Goal: Transaction & Acquisition: Purchase product/service

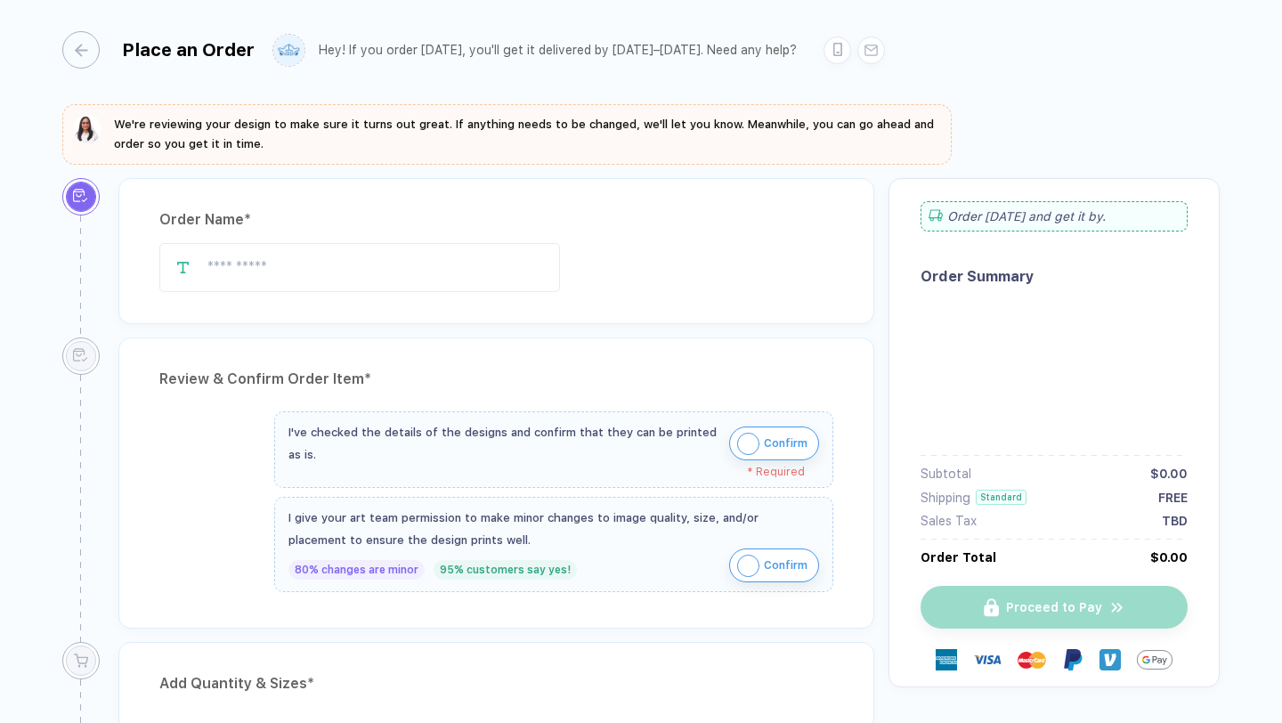
type input "**********"
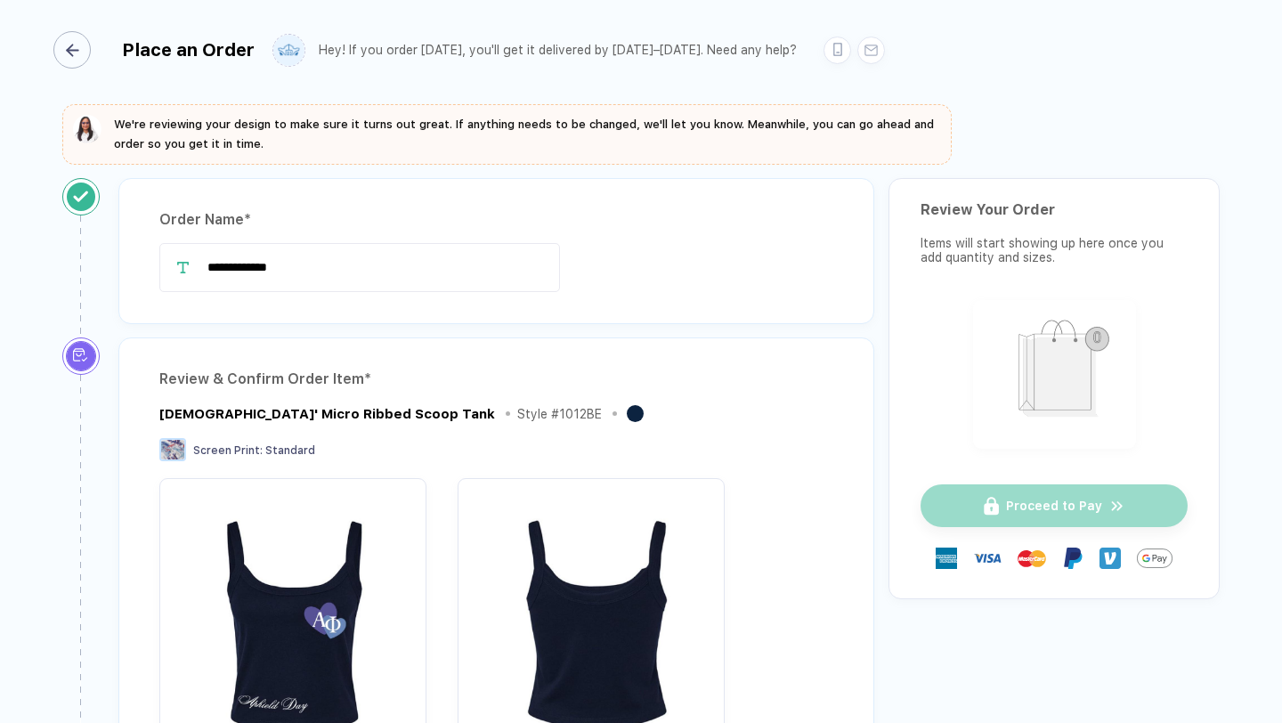
click at [87, 48] on div "button" at bounding box center [71, 49] width 37 height 37
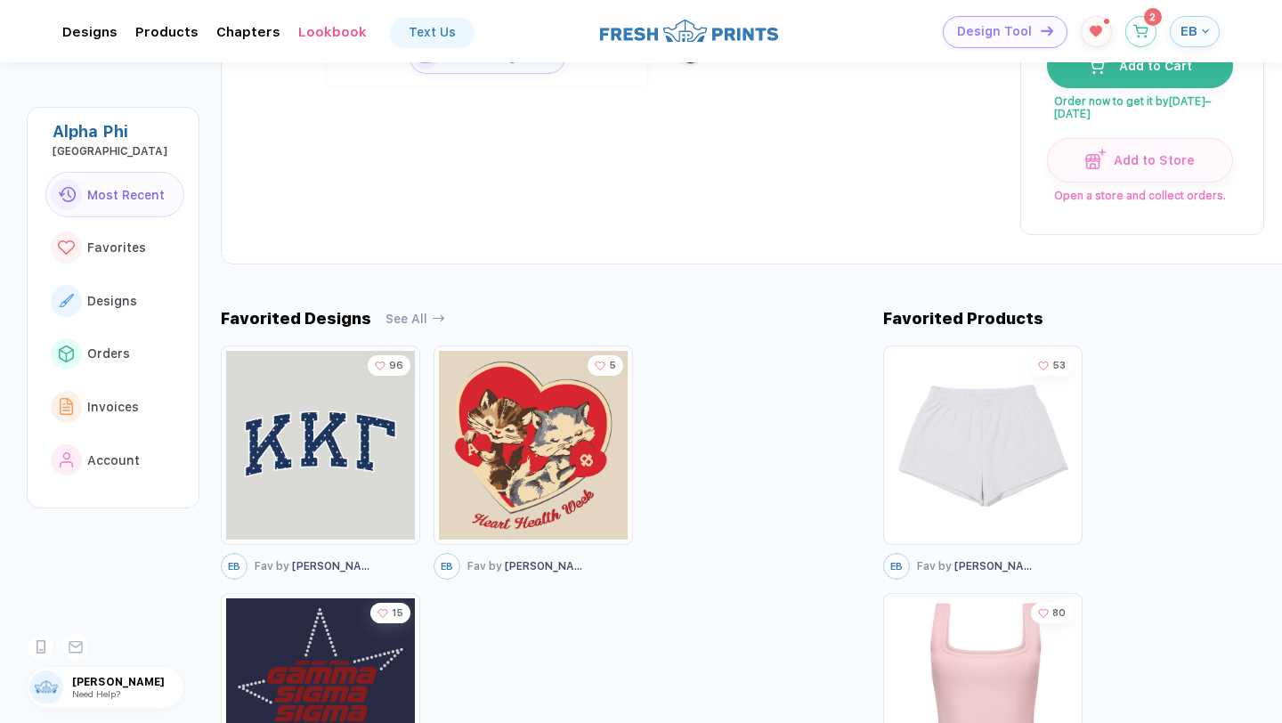
scroll to position [216, 0]
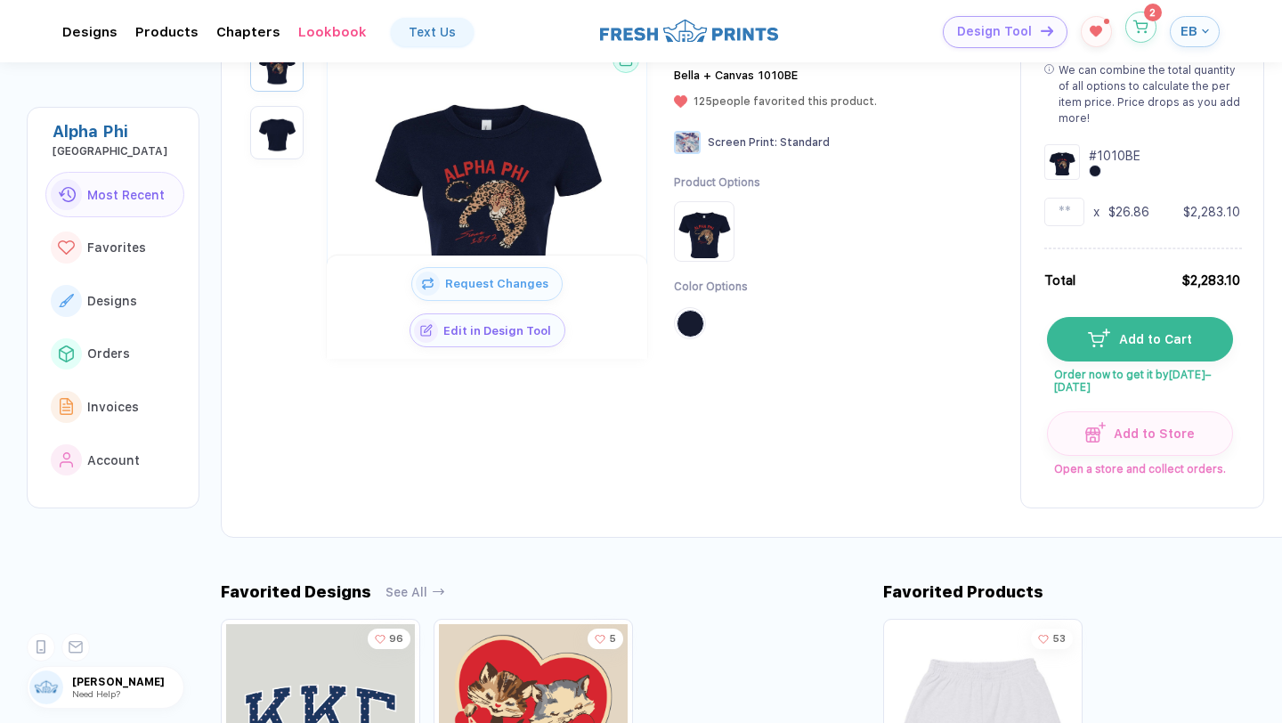
click at [1144, 28] on icon "button" at bounding box center [1140, 26] width 15 height 13
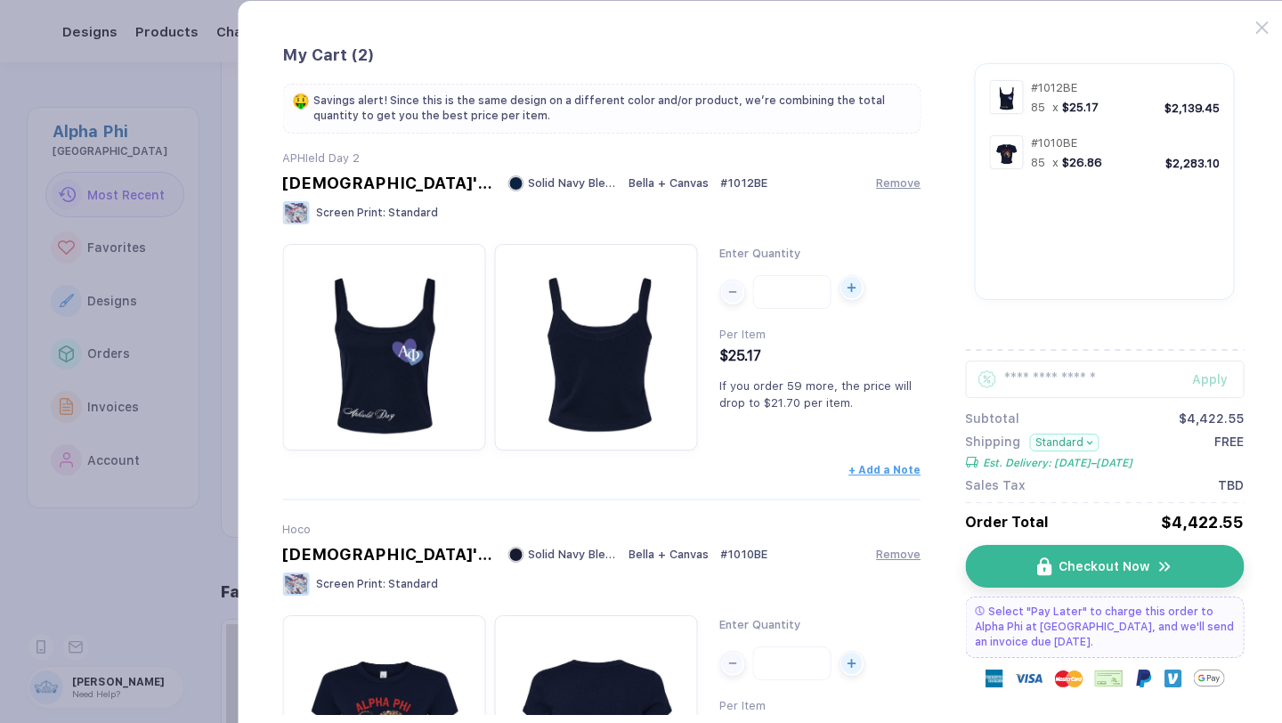
click at [853, 298] on div "button" at bounding box center [851, 287] width 21 height 21
type input "**"
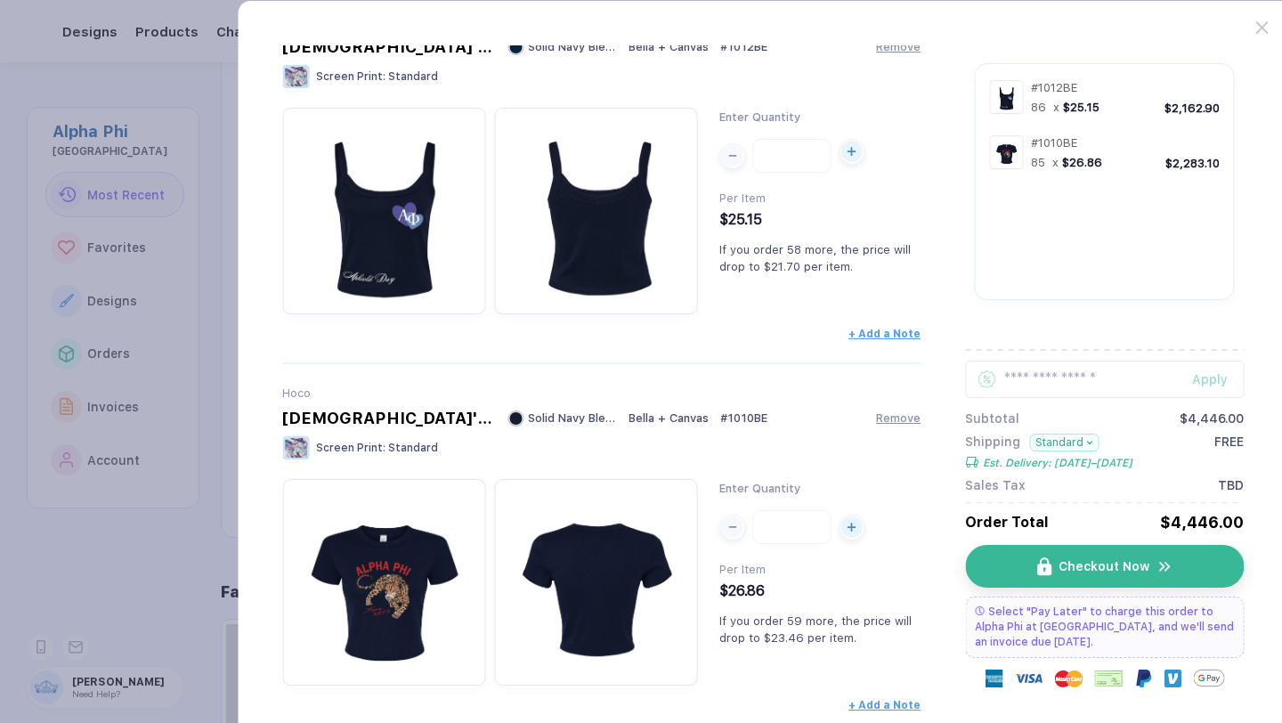
scroll to position [163, 0]
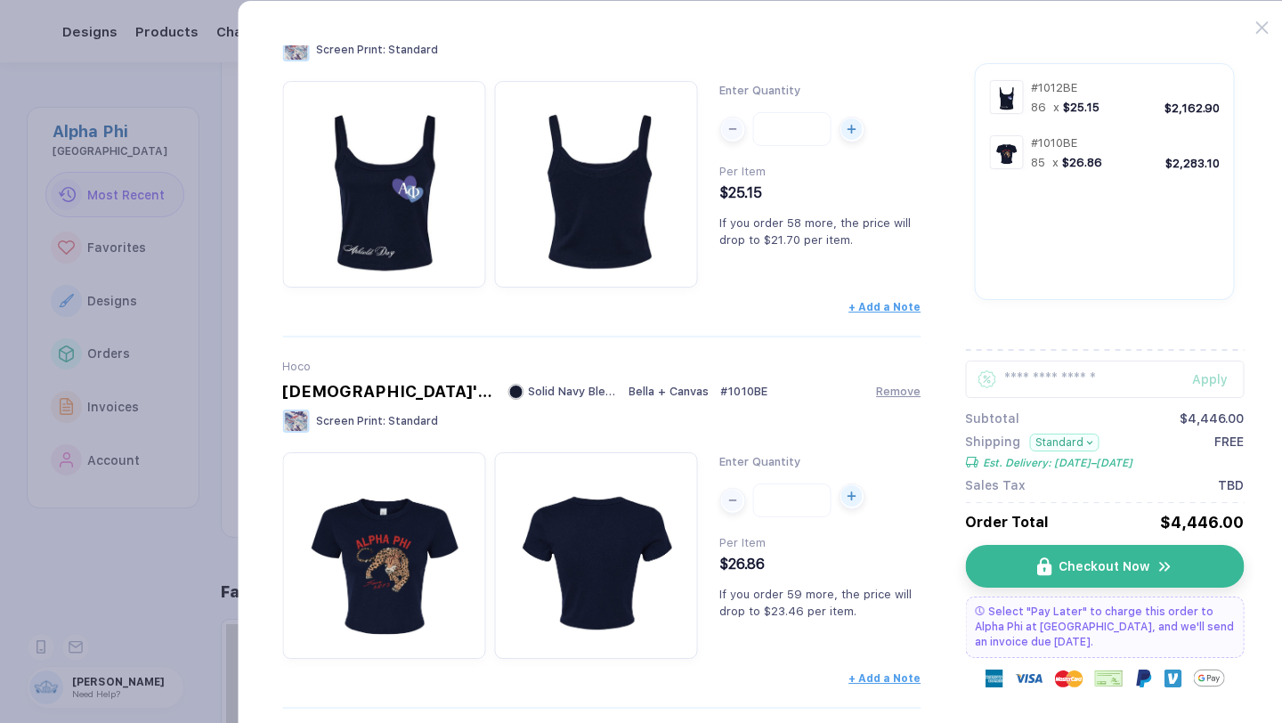
click at [852, 500] on icon "button" at bounding box center [852, 496] width 0 height 8
type input "**"
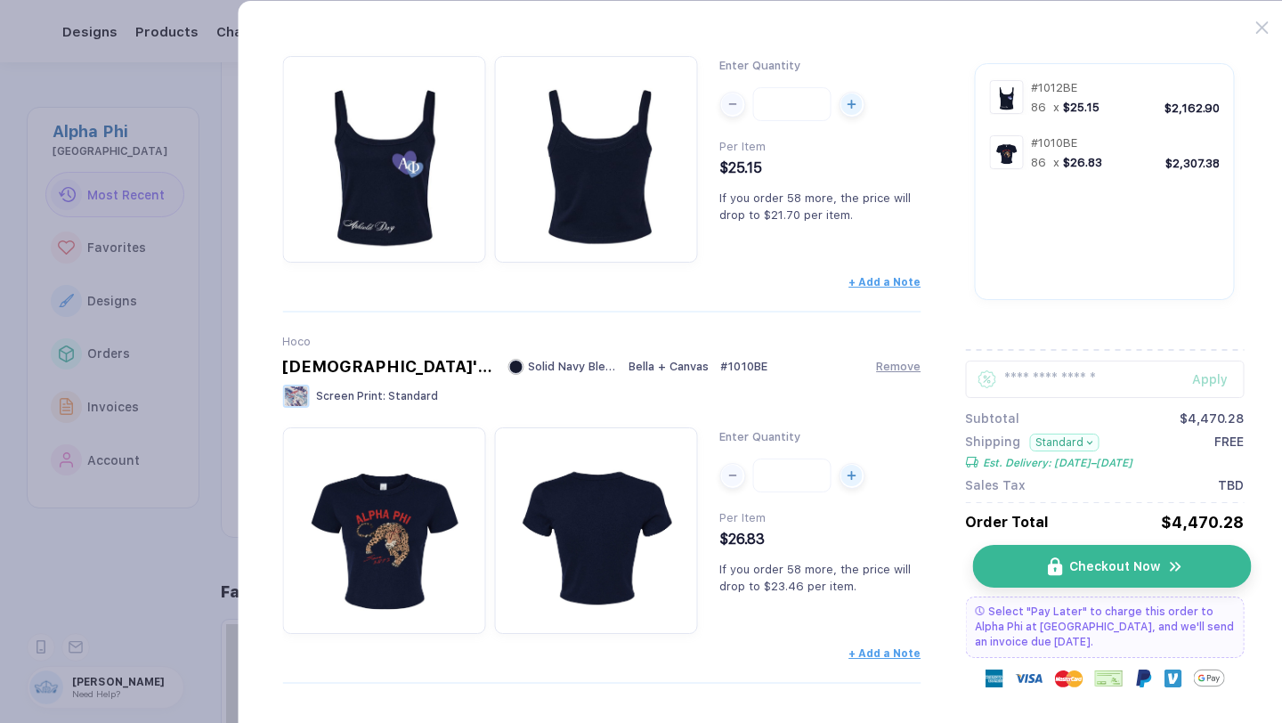
click at [1004, 582] on button "Checkout Now" at bounding box center [1111, 566] width 279 height 43
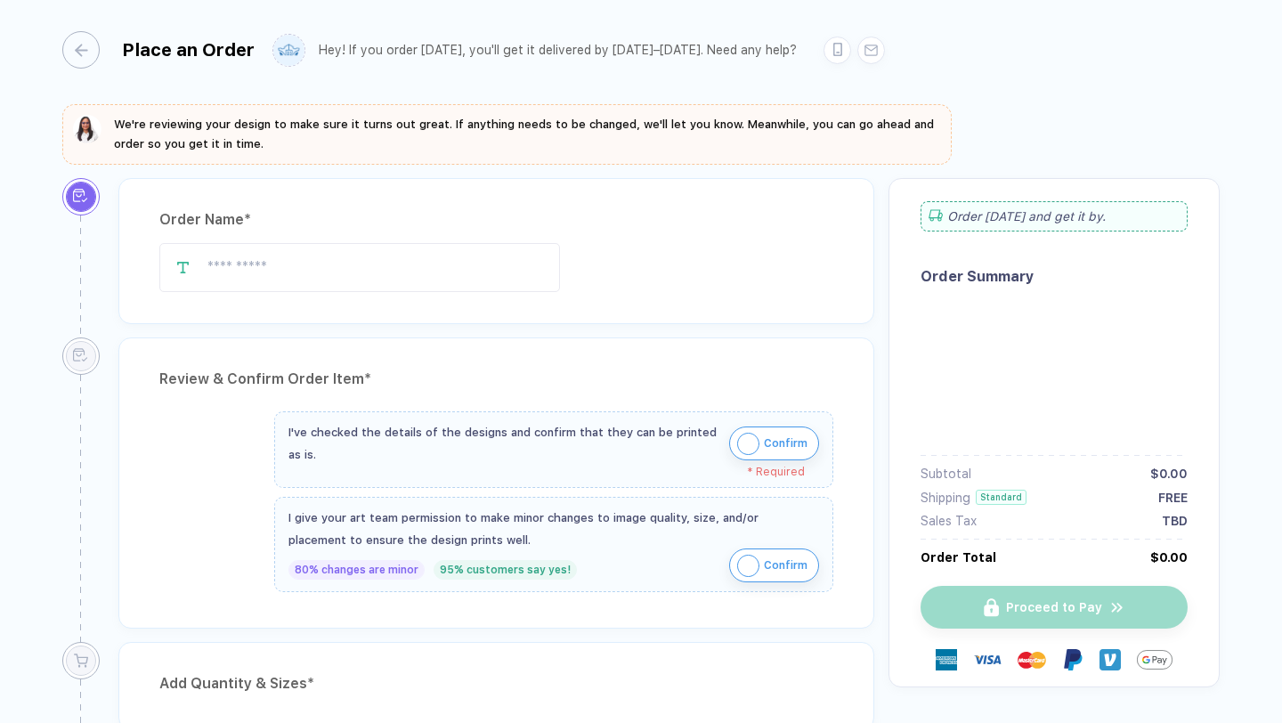
type input "**********"
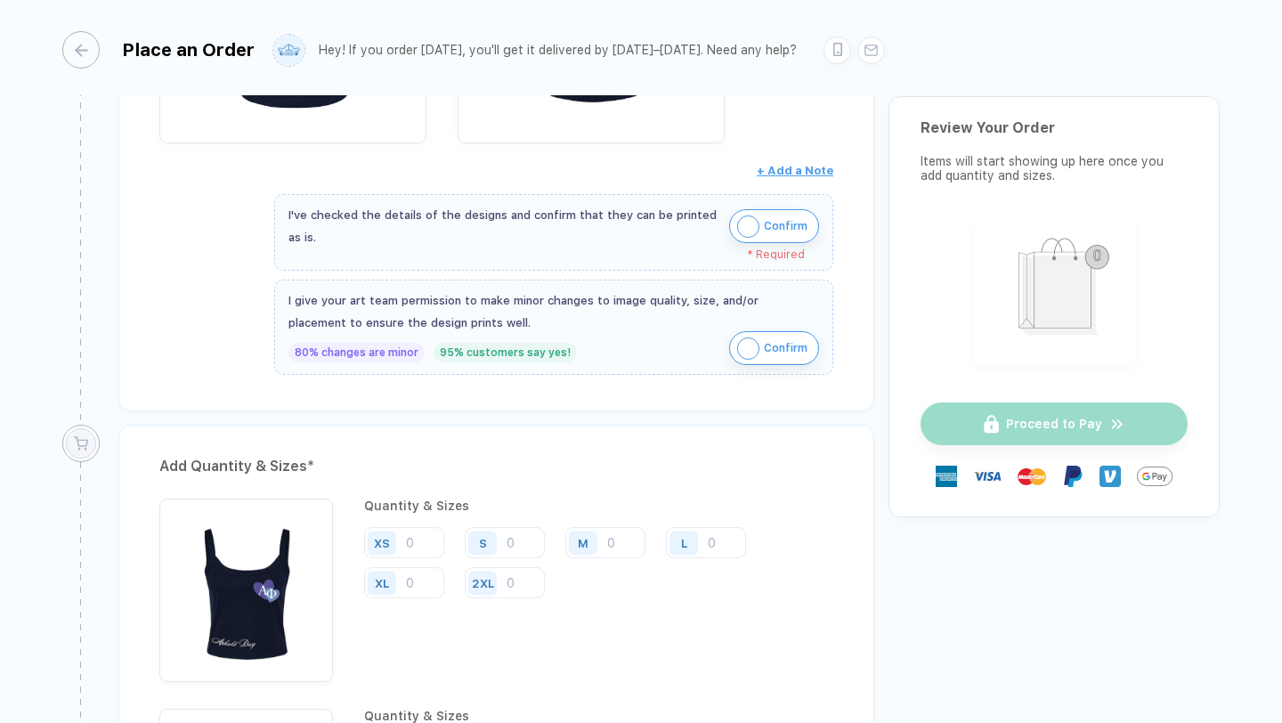
scroll to position [1032, 0]
click at [740, 220] on img "button" at bounding box center [748, 227] width 22 height 22
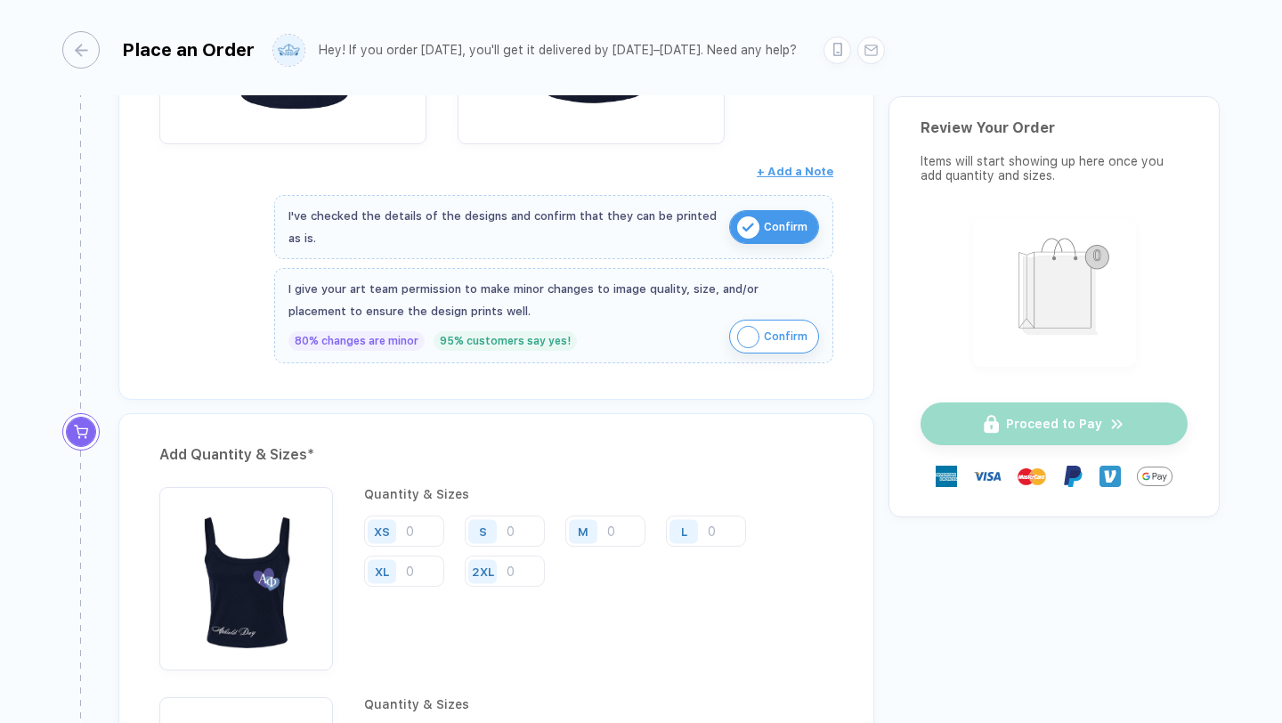
click at [737, 336] on img "button" at bounding box center [748, 337] width 22 height 22
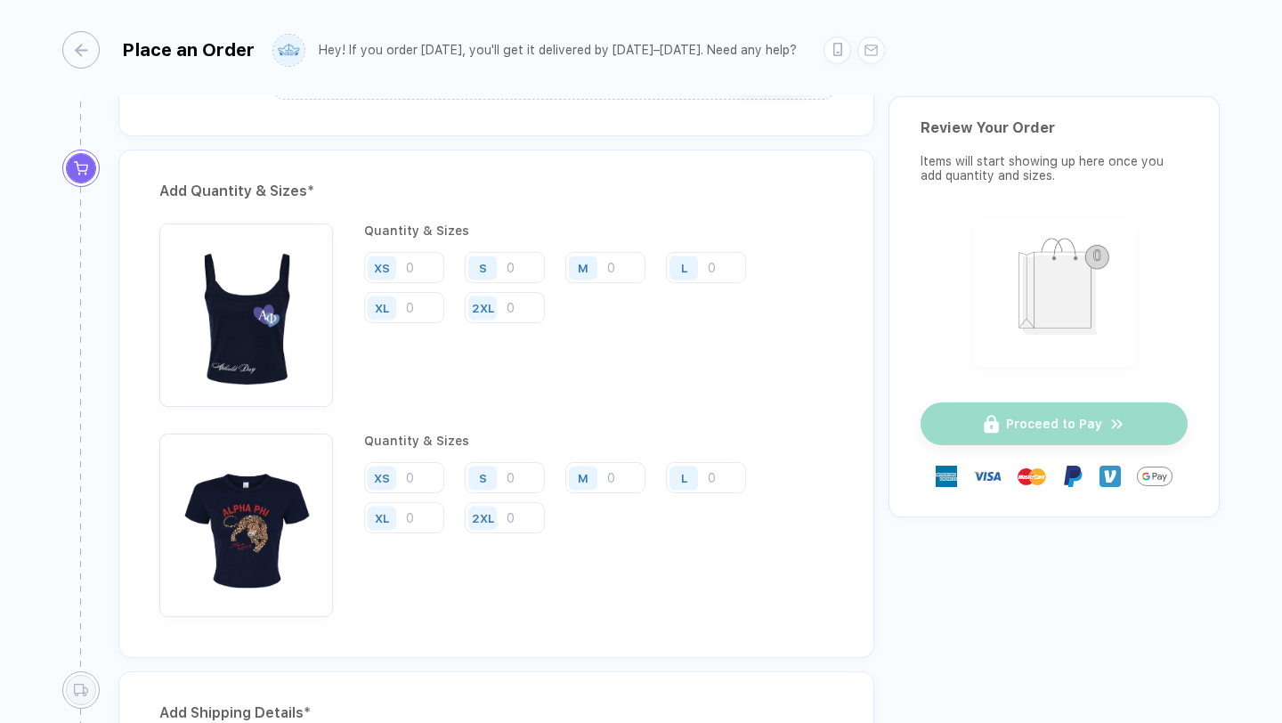
scroll to position [1303, 0]
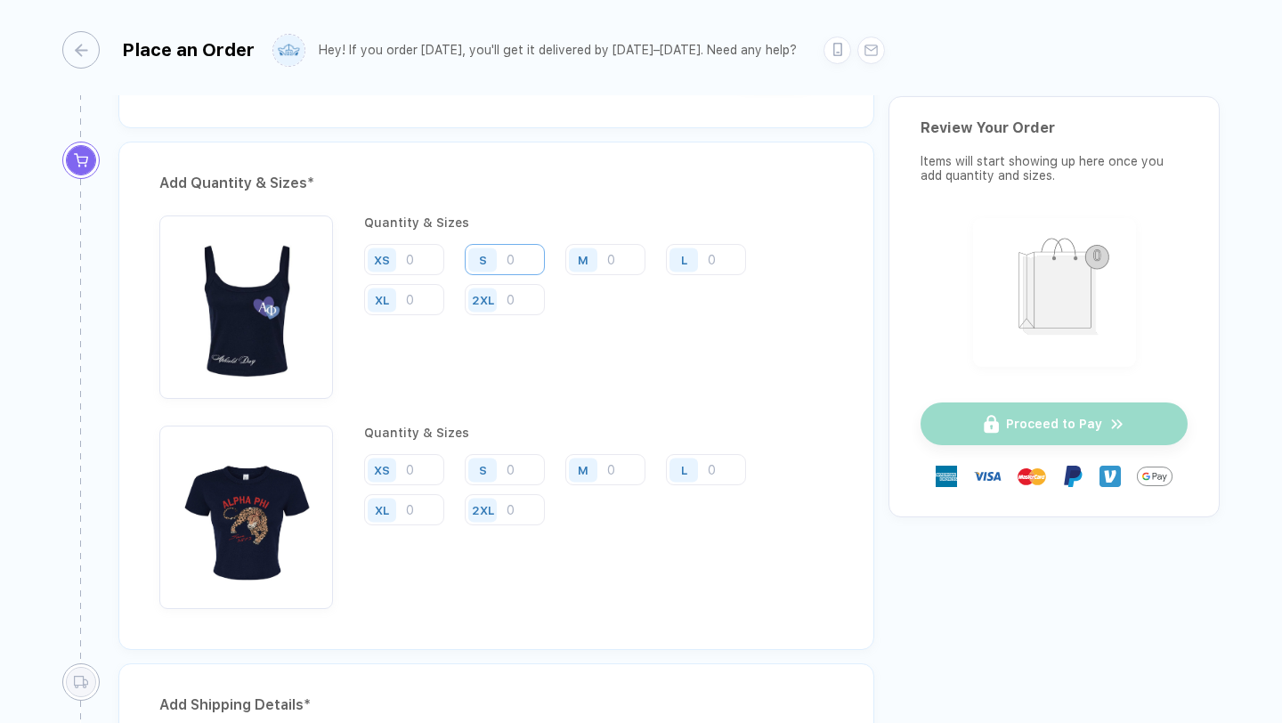
click at [512, 260] on input "number" at bounding box center [505, 259] width 80 height 31
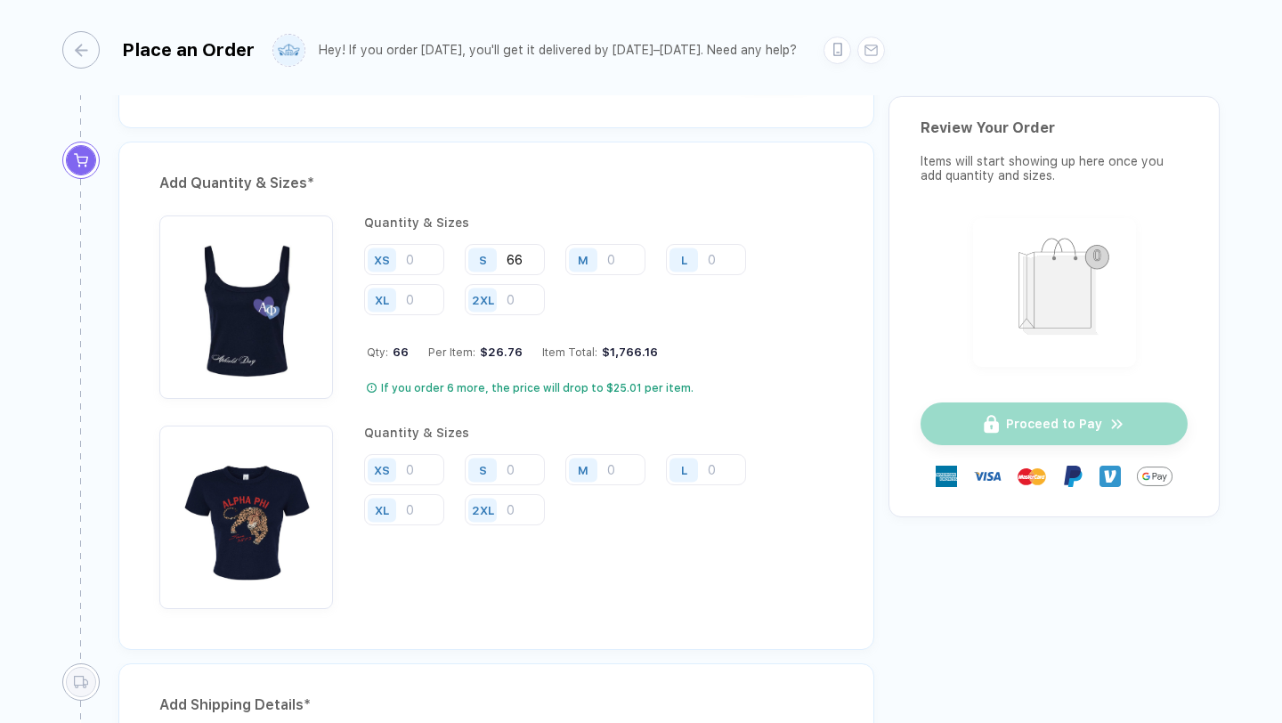
type input "66"
click at [646, 350] on div "$1,766.16" at bounding box center [627, 351] width 61 height 13
click at [612, 262] on input "number" at bounding box center [605, 259] width 80 height 31
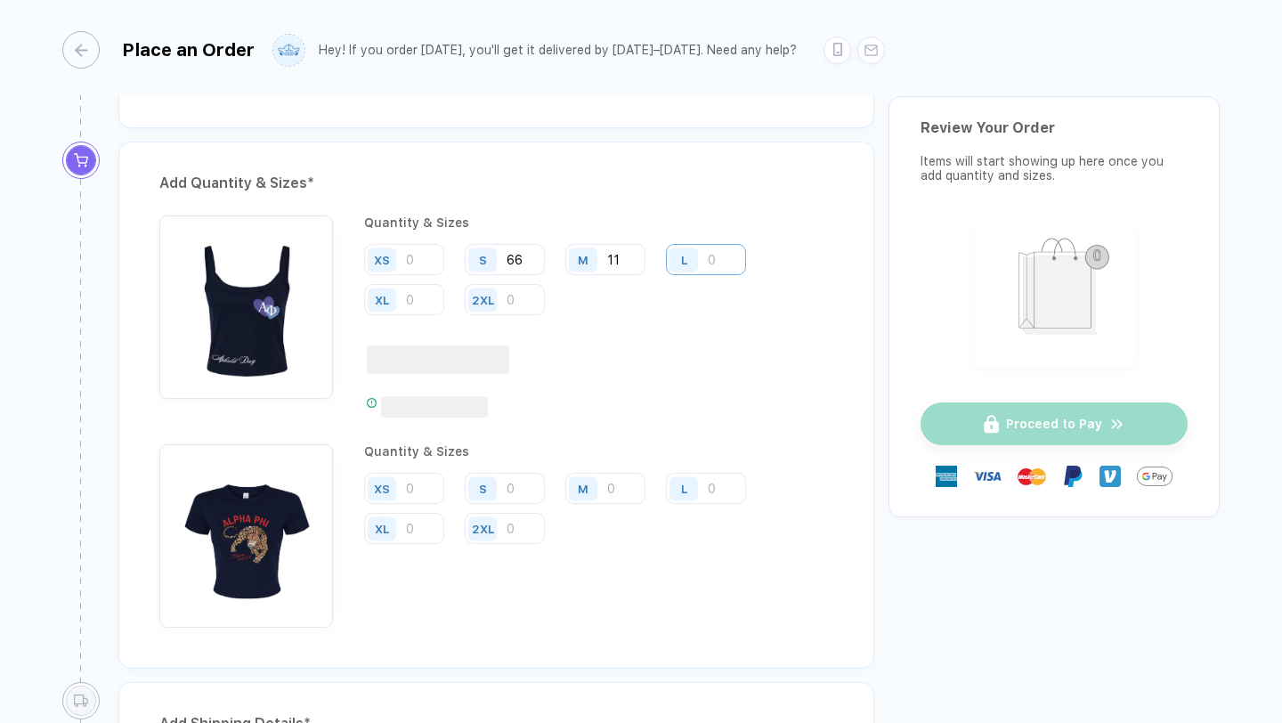
type input "11"
click at [710, 255] on input "number" at bounding box center [706, 259] width 80 height 31
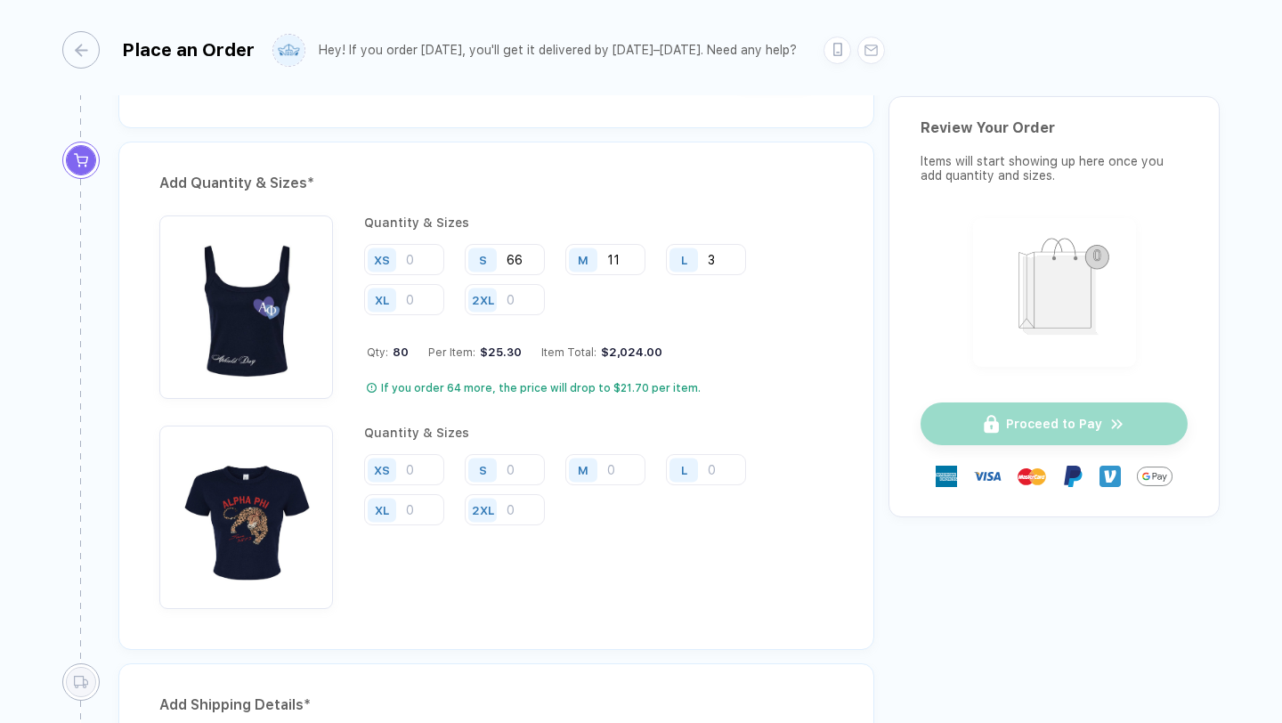
type input "3"
click at [741, 356] on div "Qty: 80 Per Item: $25.30 Item Total: $2,024.00" at bounding box center [600, 351] width 466 height 13
click at [623, 247] on input "11" at bounding box center [605, 259] width 80 height 31
click at [625, 259] on input "11" at bounding box center [605, 259] width 80 height 31
type input "15"
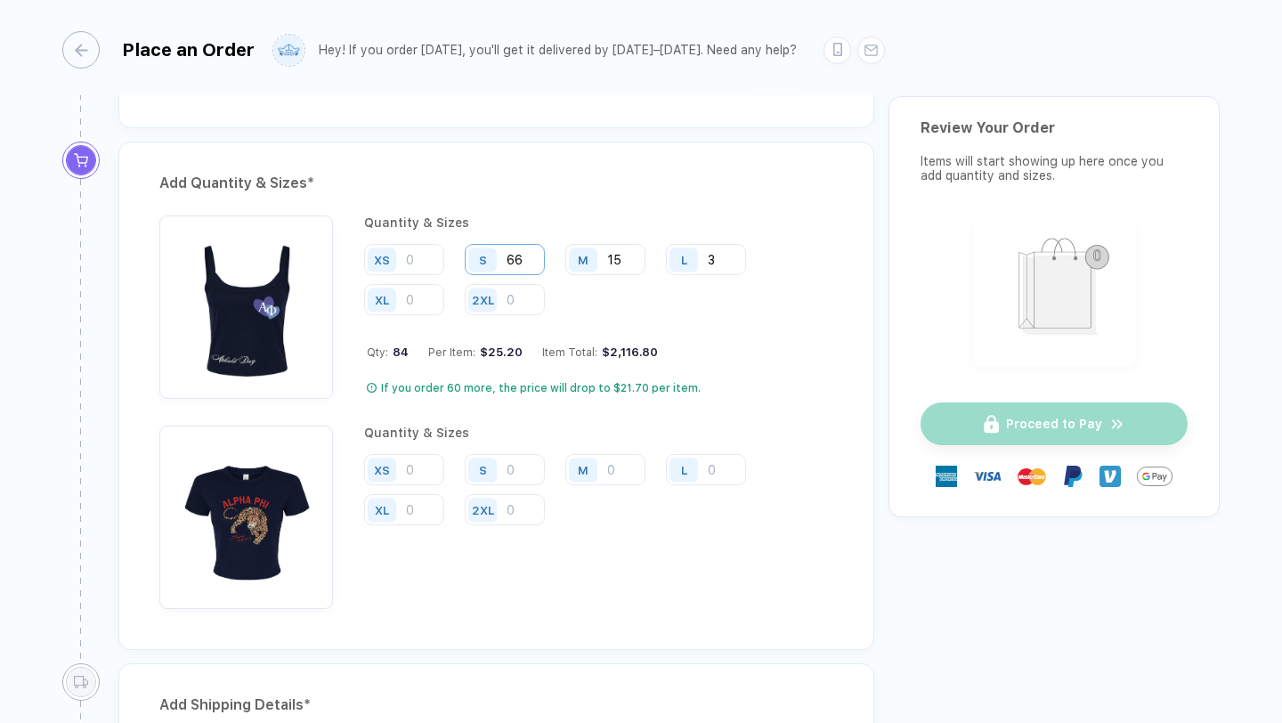
click at [524, 250] on input "66" at bounding box center [505, 259] width 80 height 31
type input "68"
click at [732, 433] on div "Quantity & Sizes" at bounding box center [598, 433] width 469 height 14
click at [530, 471] on input "number" at bounding box center [505, 469] width 80 height 31
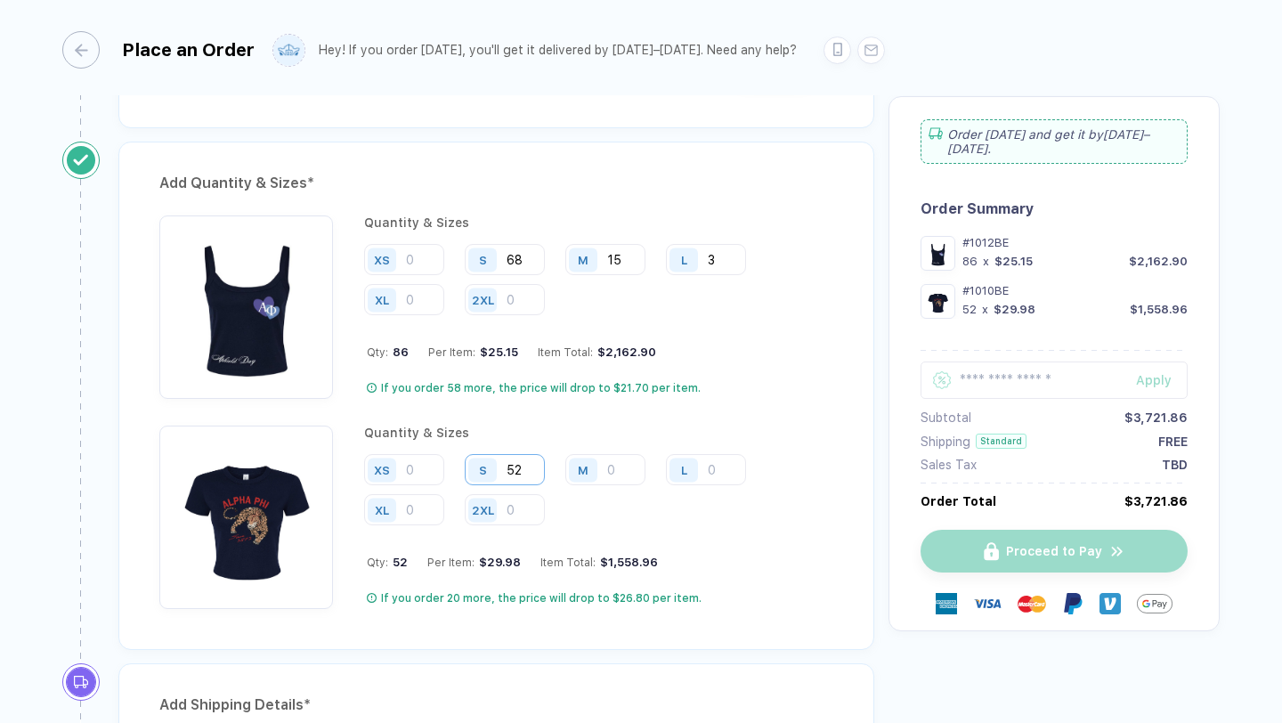
type input "52"
click at [625, 466] on input "number" at bounding box center [605, 469] width 80 height 31
type input "17"
click at [726, 555] on div "Qty: 69 Per Item: $28.92 Item Total: $1,995.48" at bounding box center [600, 561] width 466 height 13
click at [717, 467] on input "number" at bounding box center [706, 469] width 80 height 31
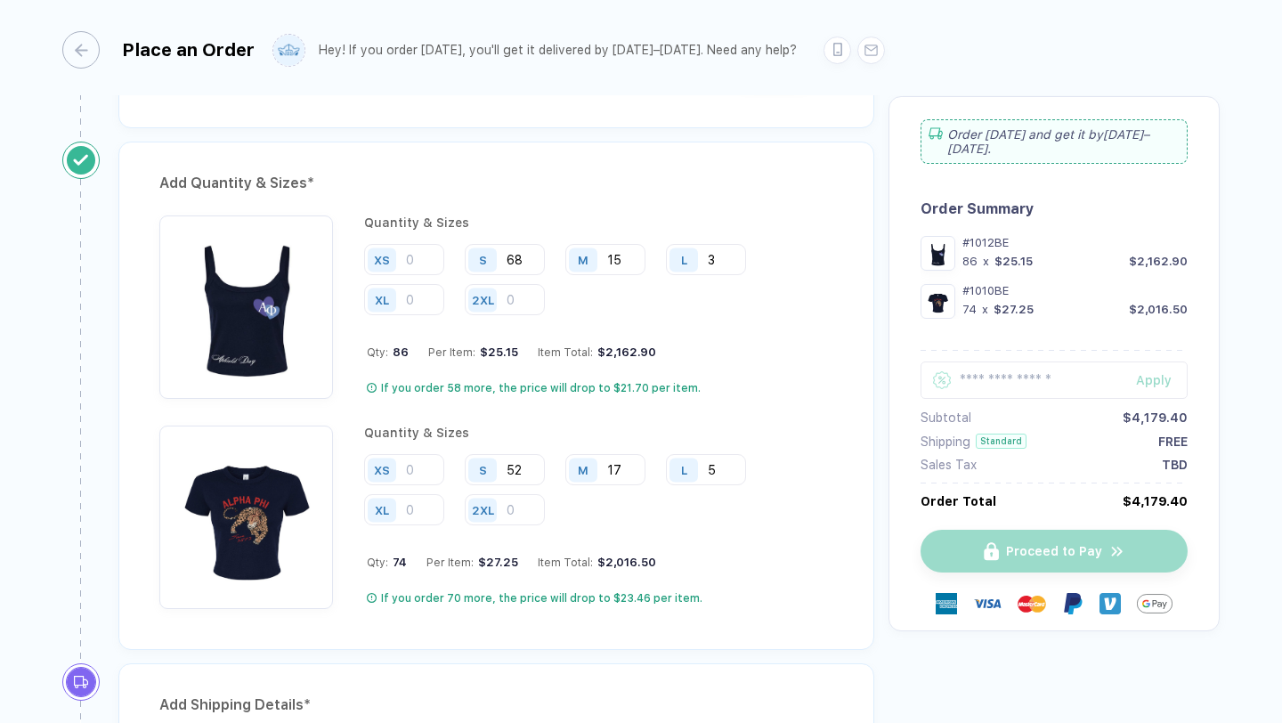
type input "5"
click at [742, 542] on div "Quantity & Sizes XS S 52 M 17 L 5 XL 2XL Qty: 74 Per Item: $27.25 Item Total: $…" at bounding box center [598, 517] width 469 height 183
click at [523, 460] on input "52" at bounding box center [505, 469] width 80 height 31
type input "5"
type input "60"
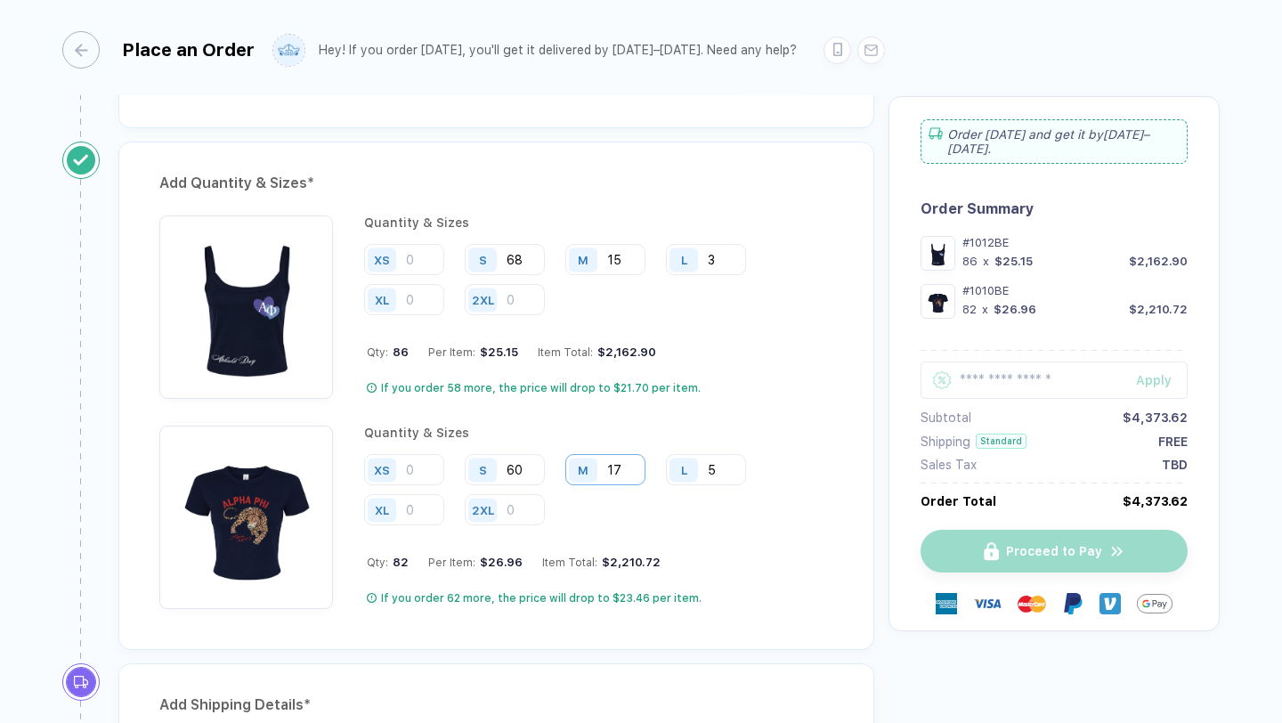
click at [628, 472] on input "17" at bounding box center [605, 469] width 80 height 31
type input "1"
type input "20"
click at [657, 537] on div "Quantity & Sizes XS S 60 M 20 L 5 XL 2XL Qty: 85 Per Item: $26.86 Item Total: $…" at bounding box center [598, 517] width 469 height 183
click at [714, 547] on div "Quantity & Sizes XS S 60 M 20 L 5 XL 2XL Qty: 85 Per Item: $26.86 Item Total: $…" at bounding box center [598, 517] width 469 height 183
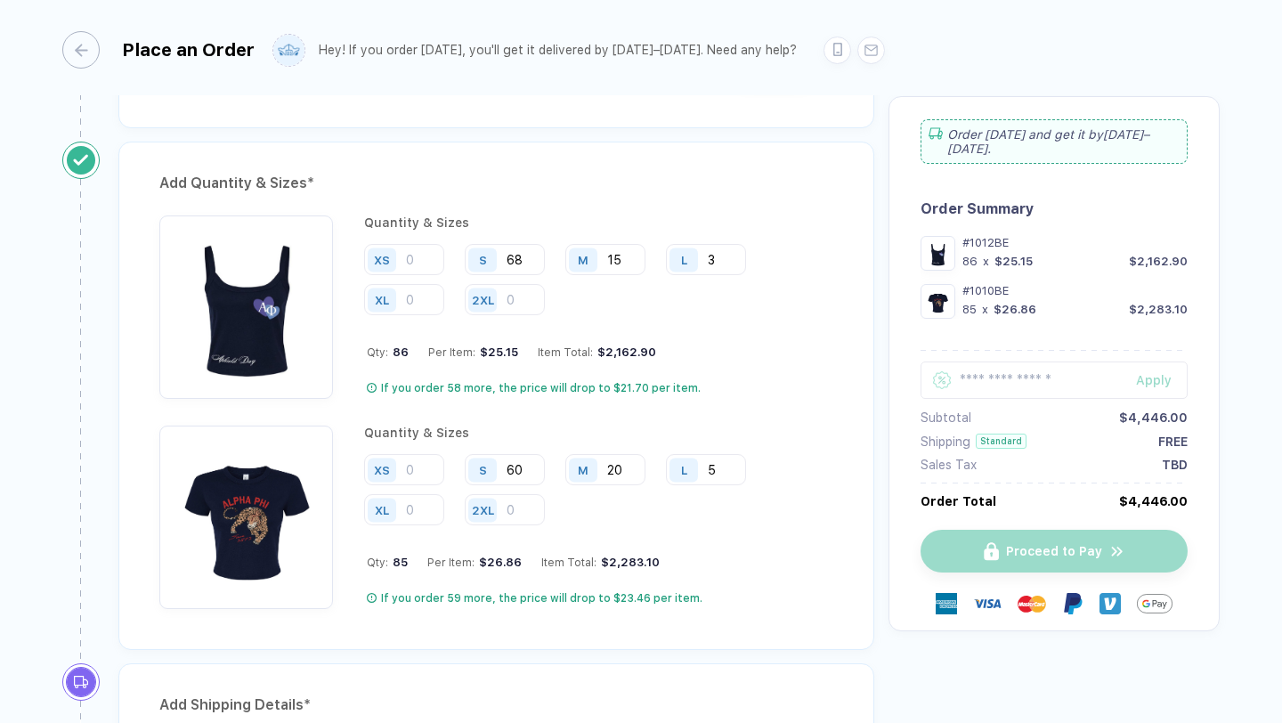
type textarea "*"
click at [714, 547] on div "Quantity & Sizes XS S 60 M 20 L 5 XL 2XL Qty: 85 Per Item: $26.86 Item Total: $…" at bounding box center [598, 517] width 469 height 183
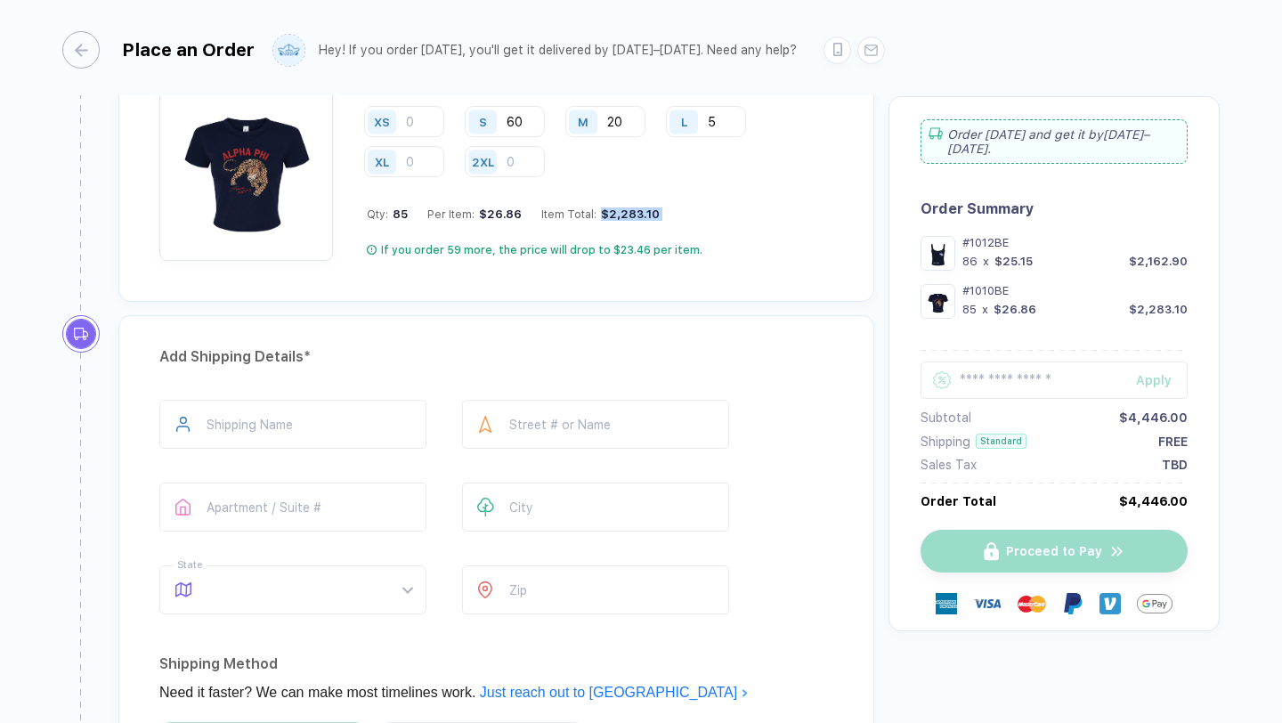
scroll to position [1703, 0]
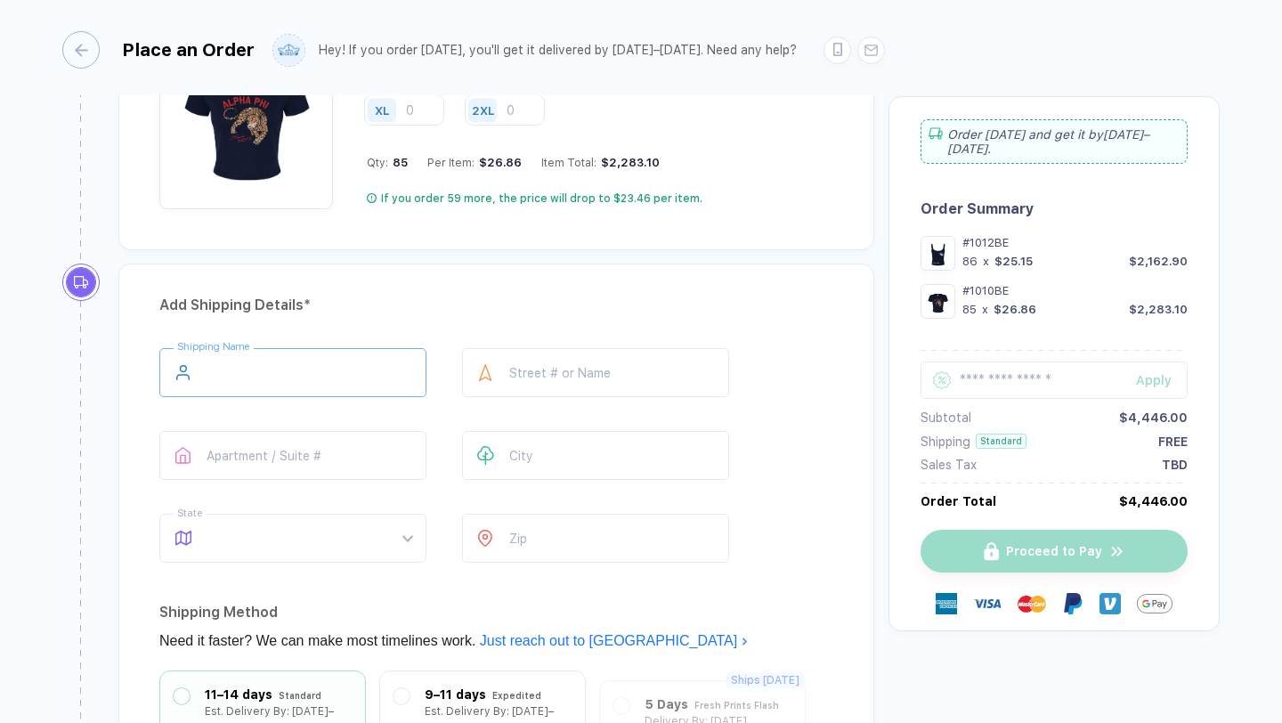
click at [318, 358] on input "text" at bounding box center [292, 372] width 267 height 49
type input "**********"
click at [541, 365] on input "text" at bounding box center [595, 372] width 267 height 49
type input "**********"
click at [583, 466] on input "text" at bounding box center [595, 455] width 267 height 49
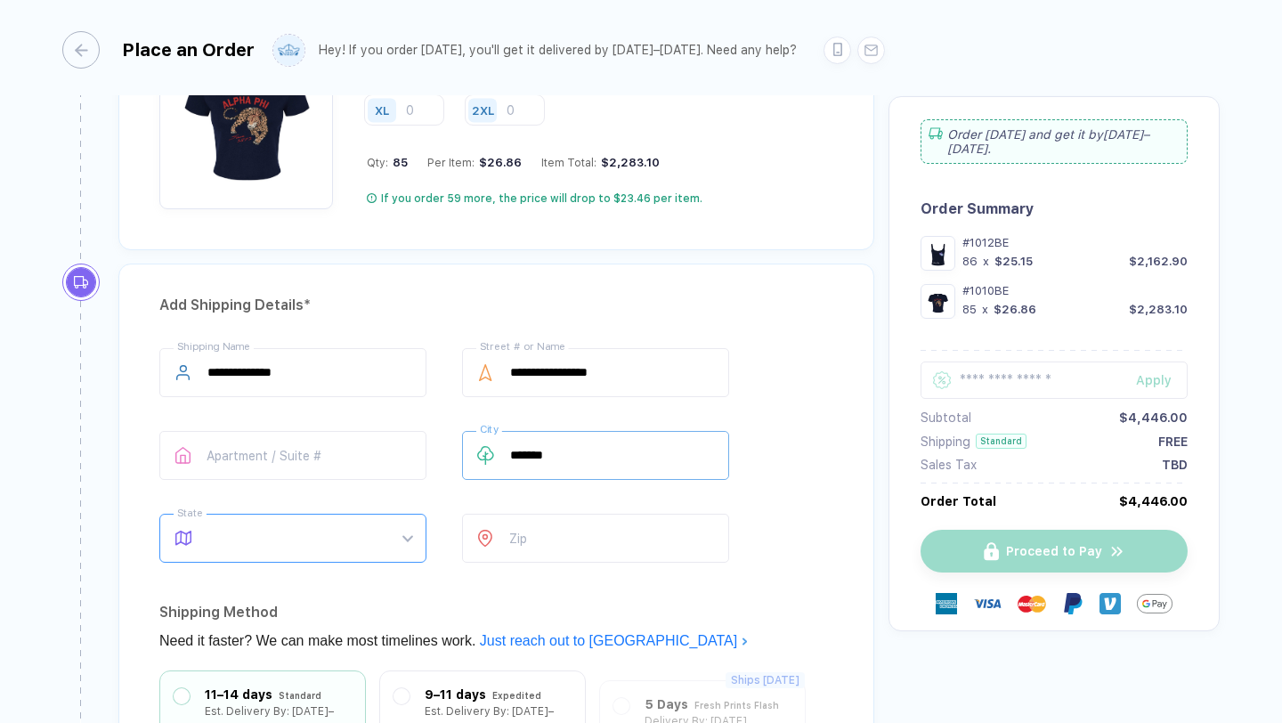
click at [308, 525] on span at bounding box center [309, 538] width 205 height 47
type input "*******"
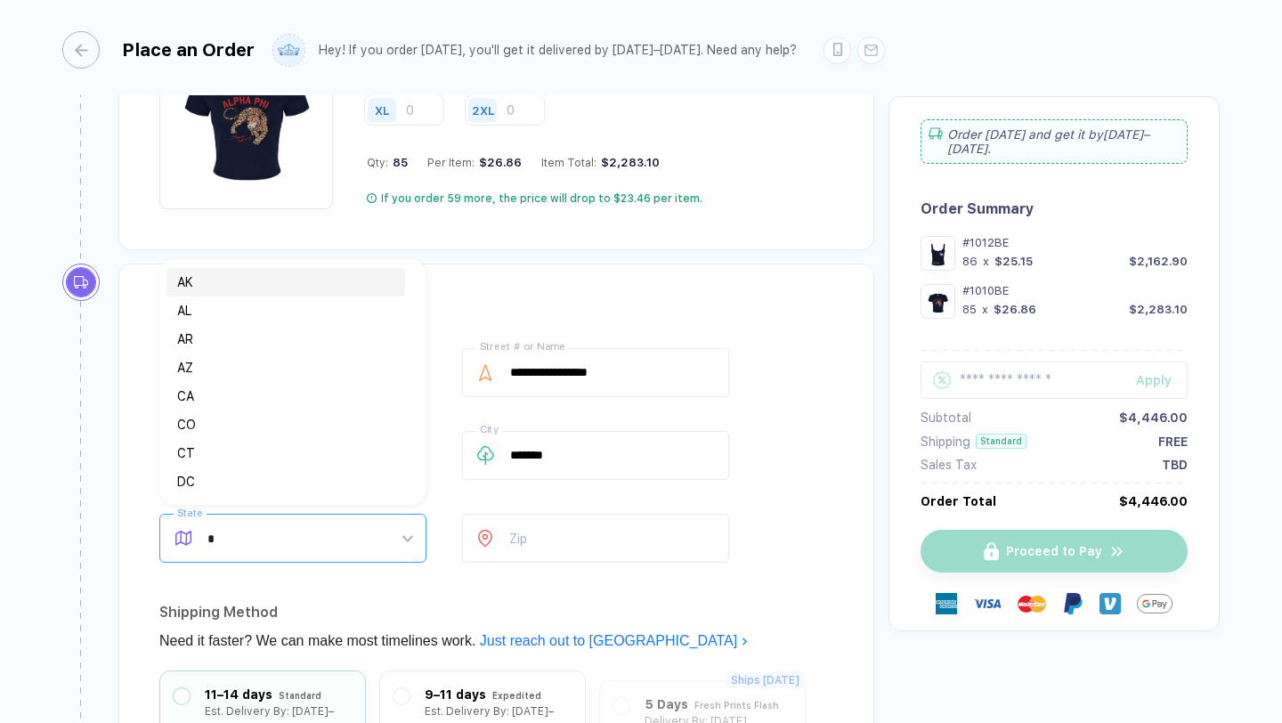
type input "**"
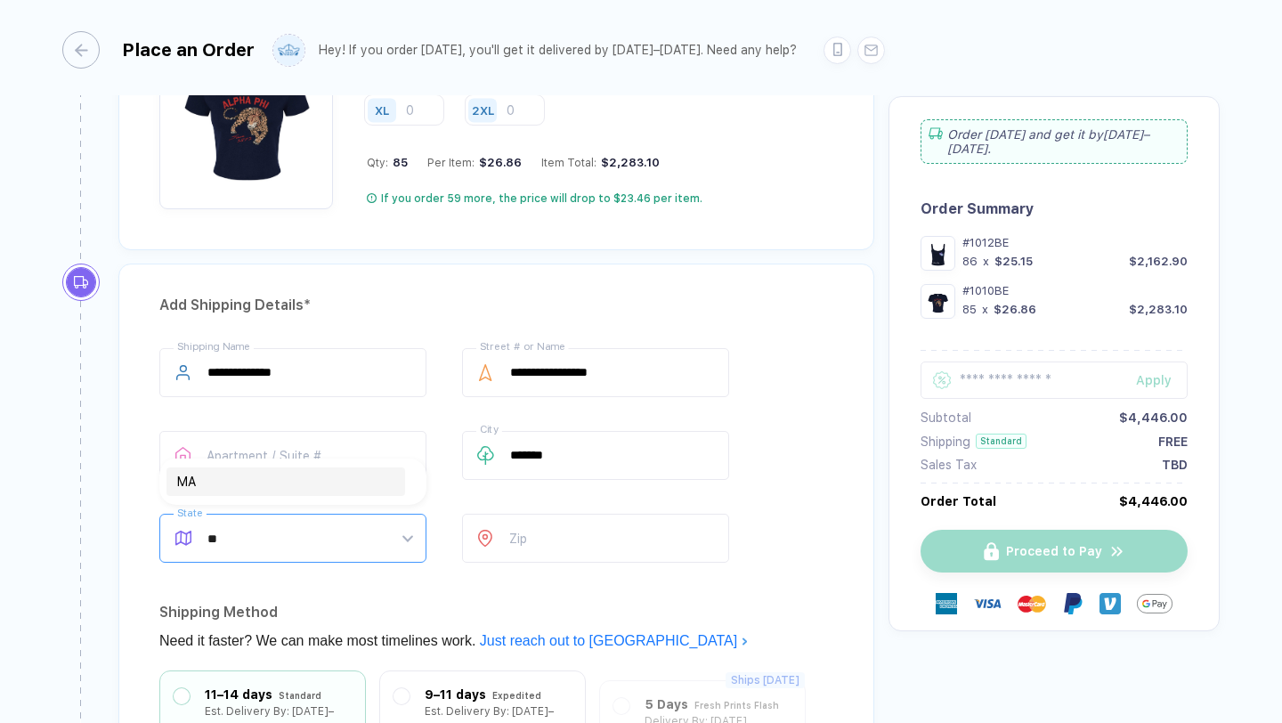
click at [279, 482] on div "MA" at bounding box center [285, 482] width 217 height 20
click at [607, 546] on input "number" at bounding box center [595, 538] width 267 height 49
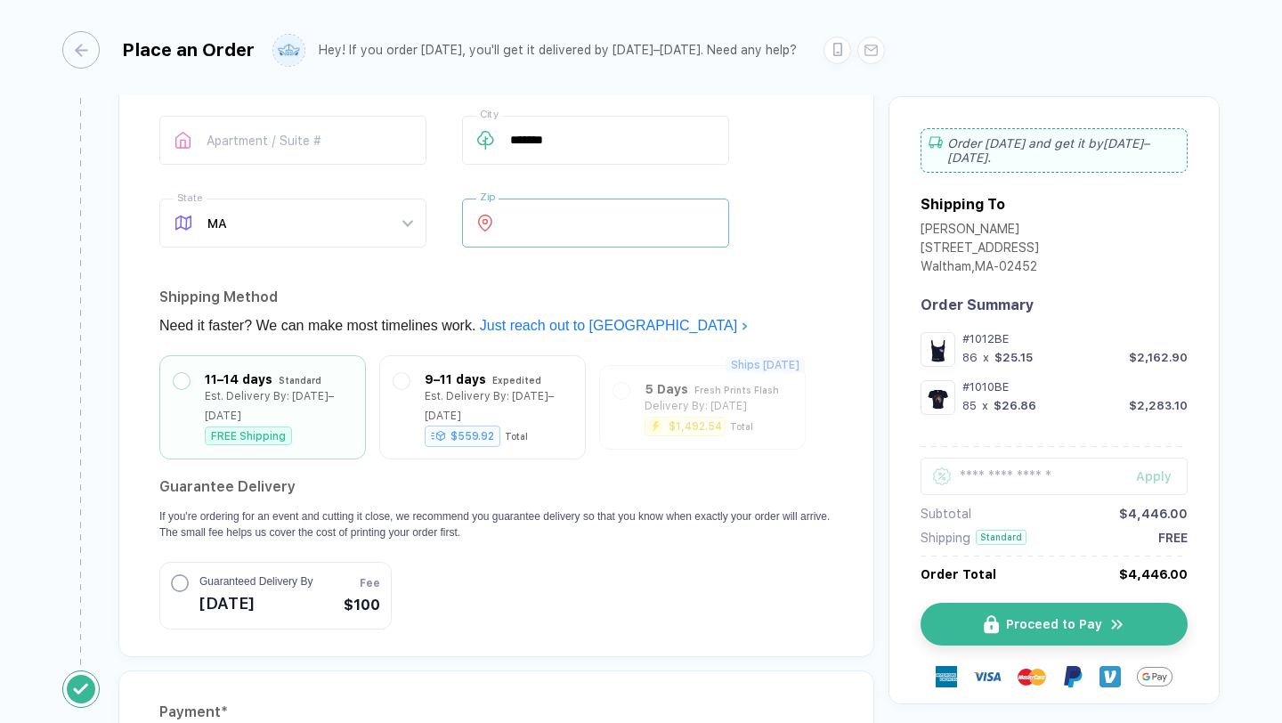
scroll to position [2019, 0]
type input "*****"
click at [343, 581] on button "Guaranteed Delivery By [DATE] Fee $100" at bounding box center [275, 593] width 232 height 68
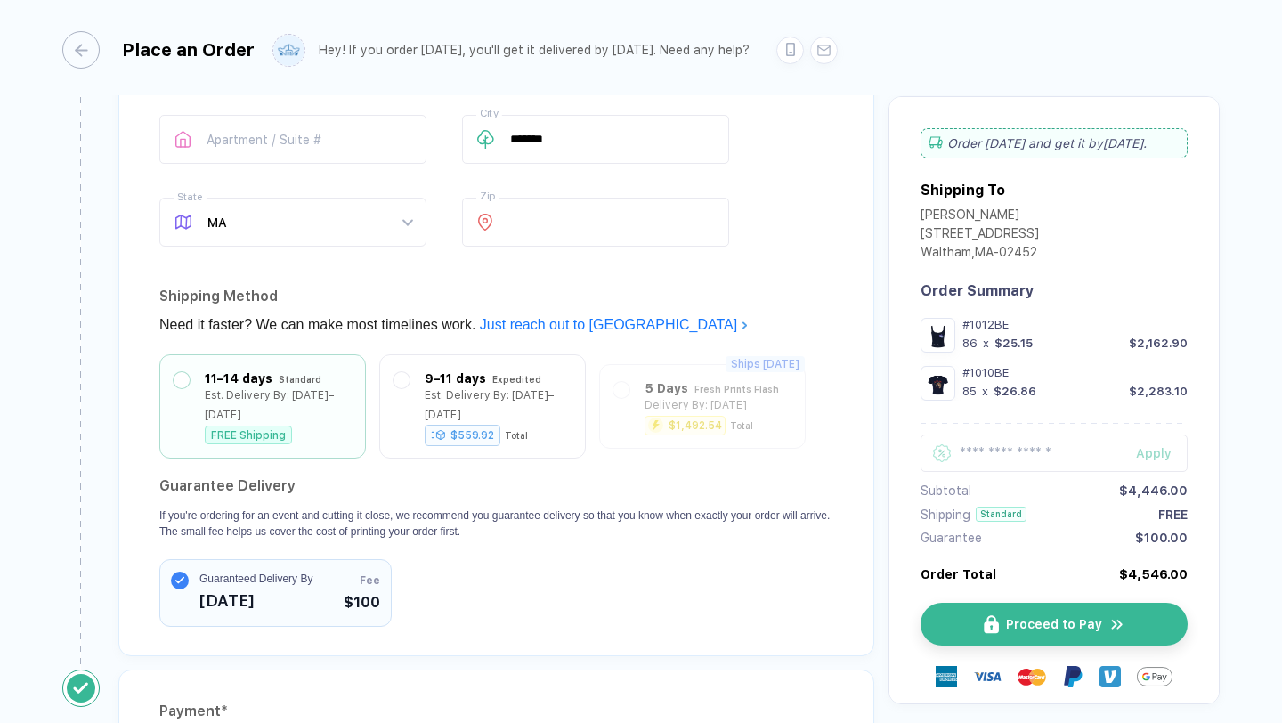
click at [343, 581] on button "Guaranteed Delivery By [DATE] Fee $100" at bounding box center [275, 593] width 232 height 68
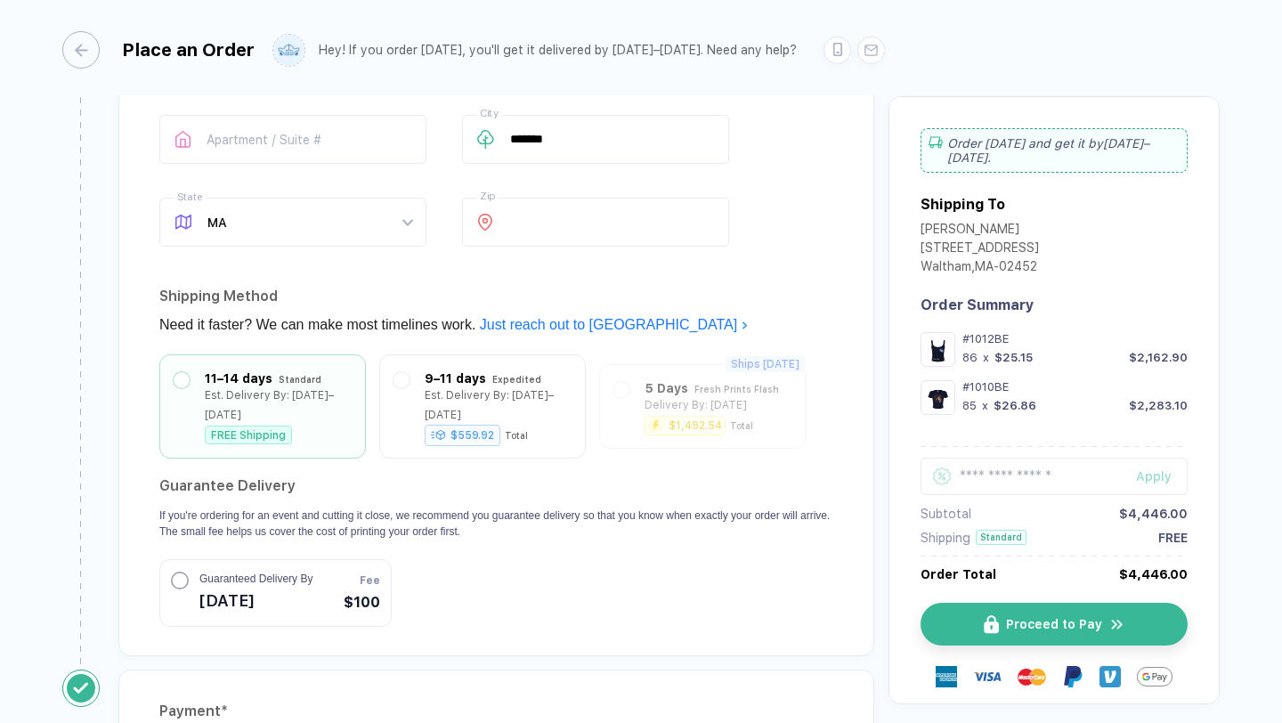
scroll to position [2270, 0]
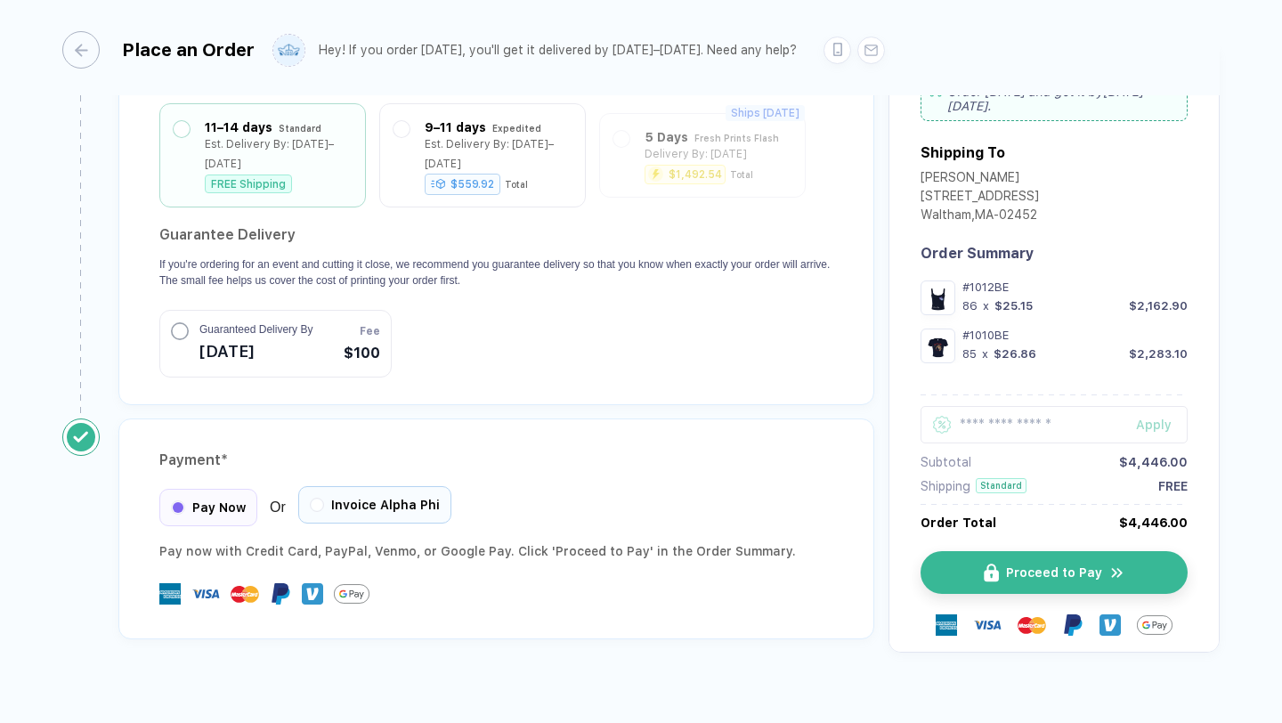
click at [397, 499] on div "Invoice Alpha Phi" at bounding box center [374, 504] width 153 height 37
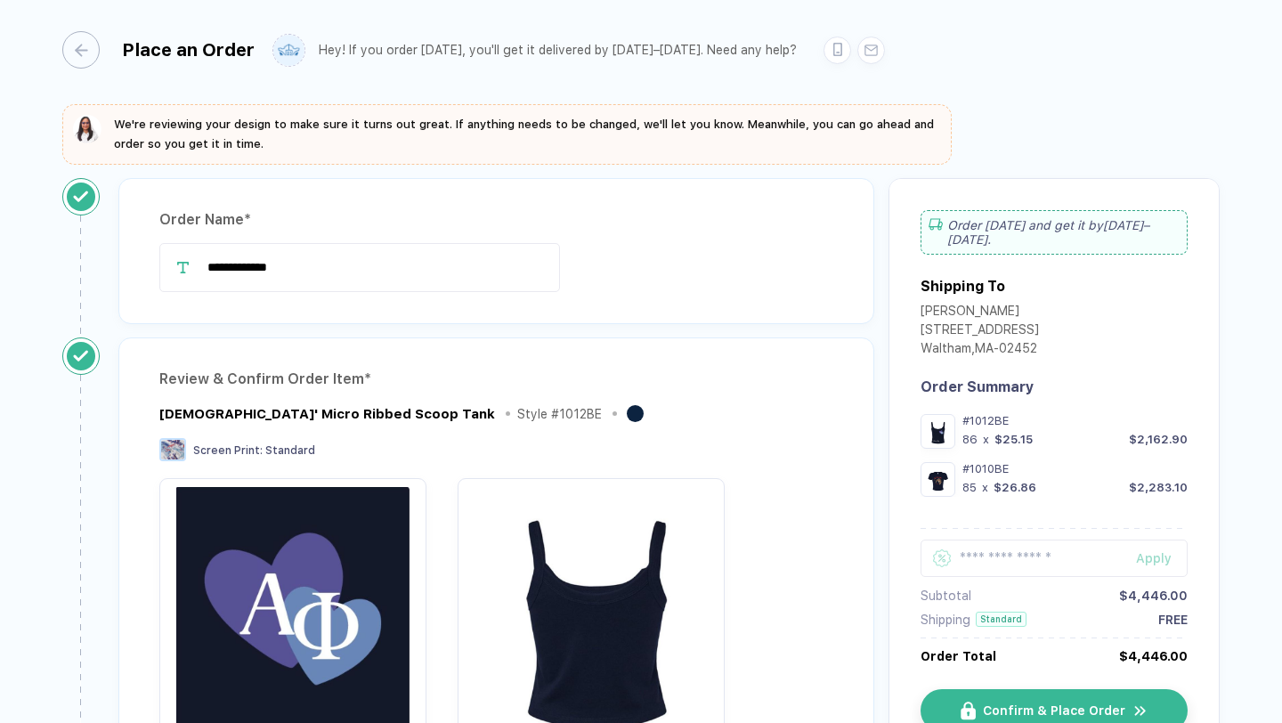
scroll to position [119, 0]
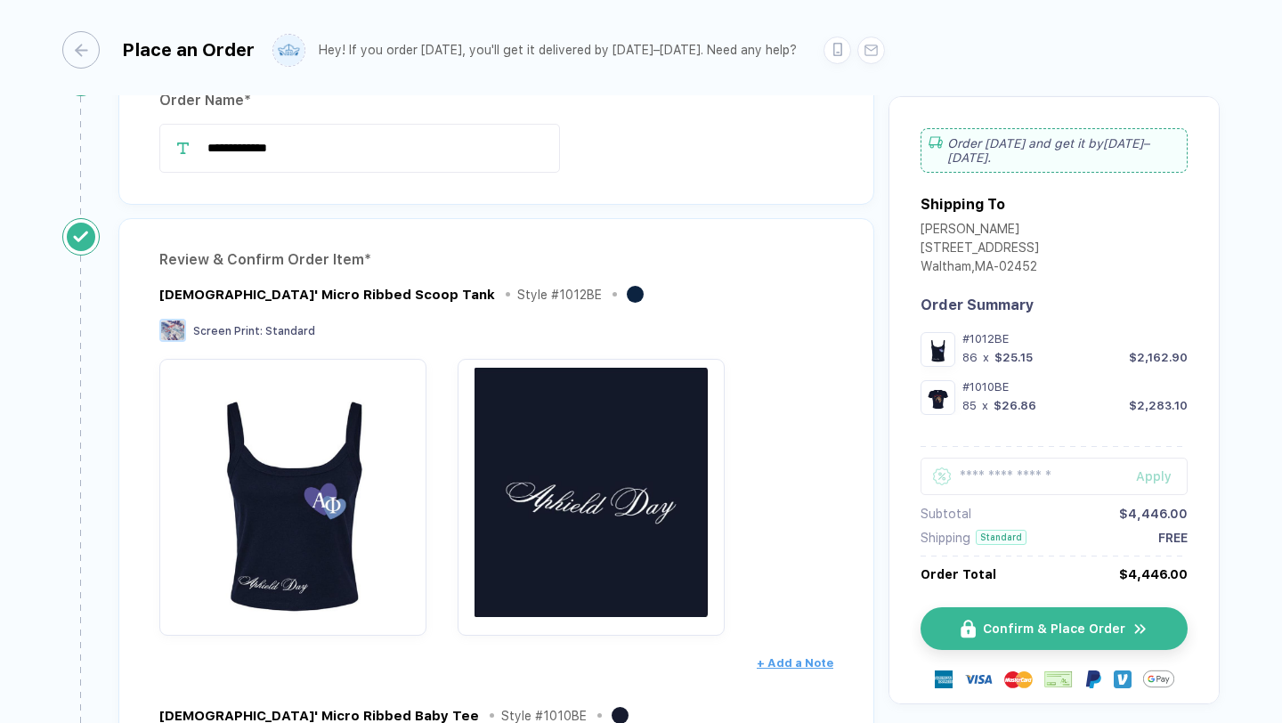
click at [553, 577] on img "button" at bounding box center [590, 492] width 249 height 249
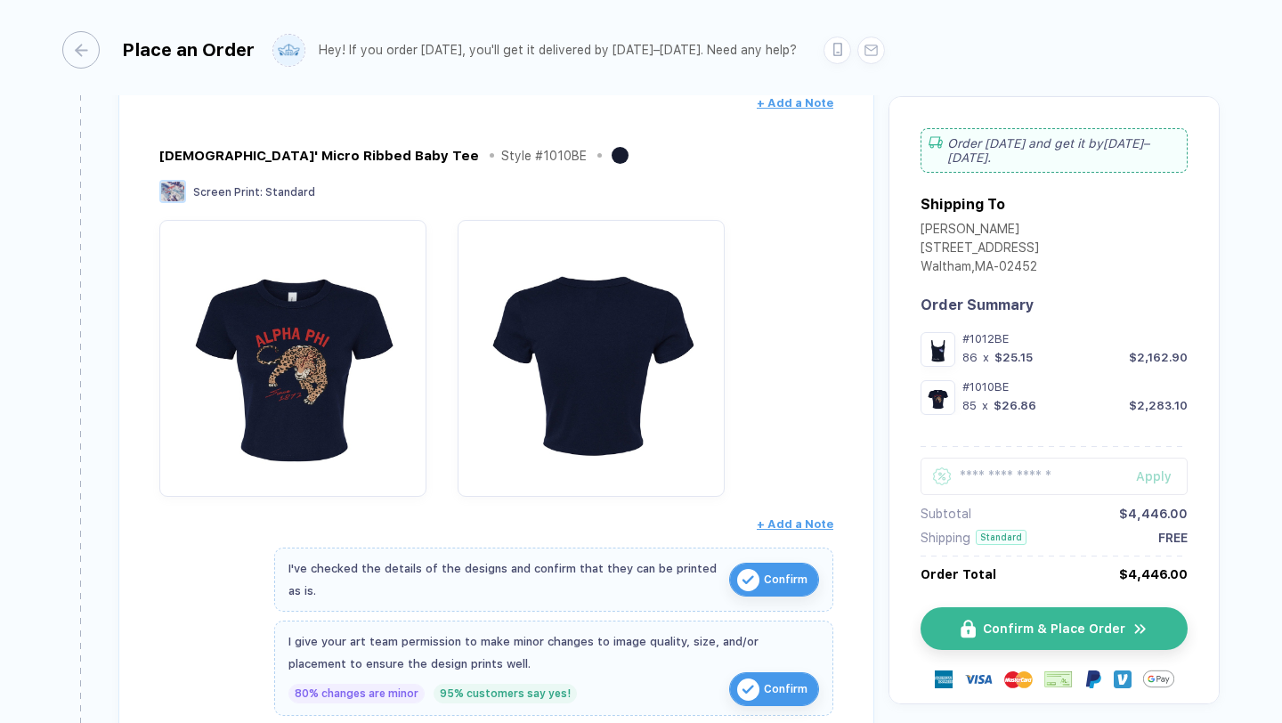
scroll to position [534, 0]
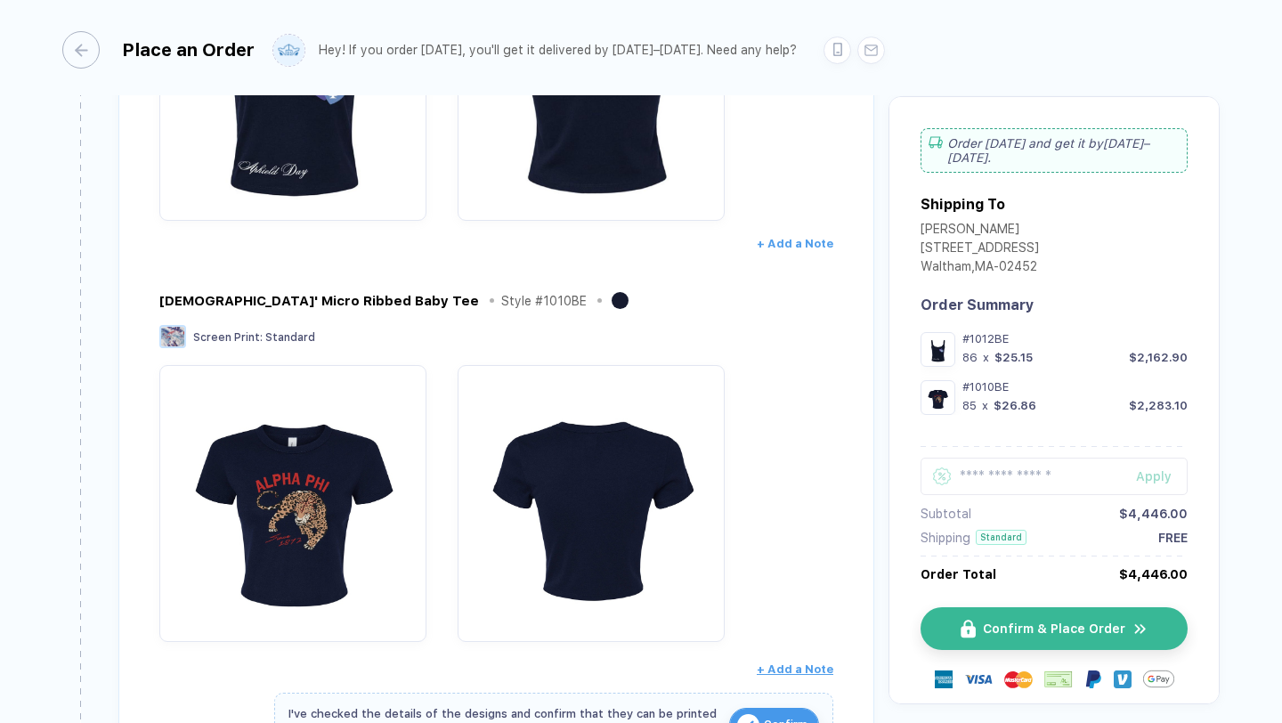
click at [764, 255] on button "+ Add a Note" at bounding box center [795, 244] width 77 height 28
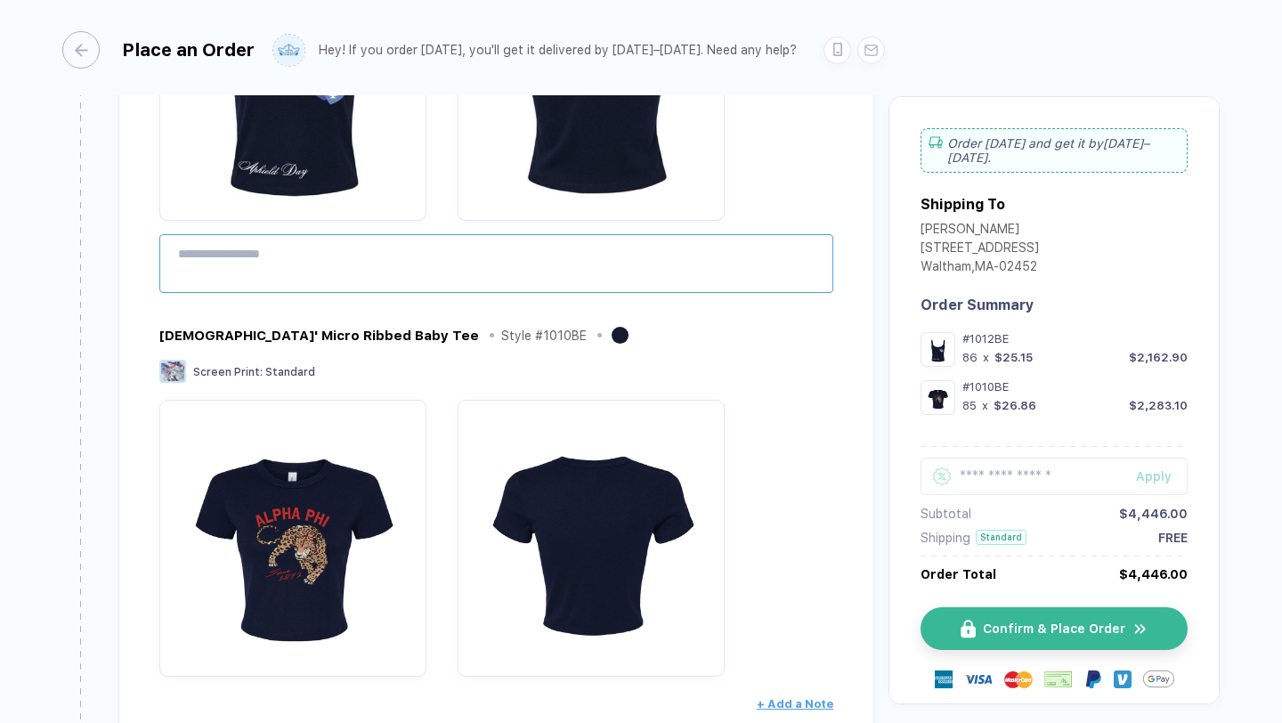
click at [734, 254] on textarea at bounding box center [496, 263] width 674 height 59
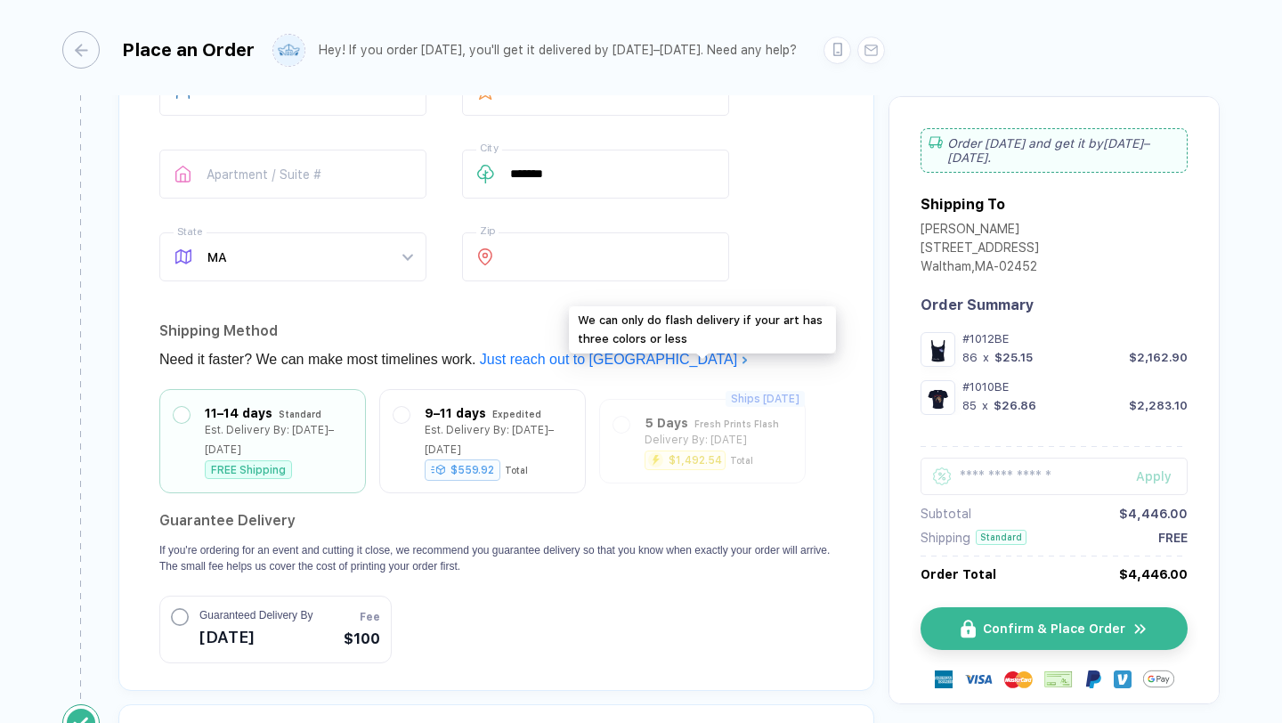
scroll to position [2046, 0]
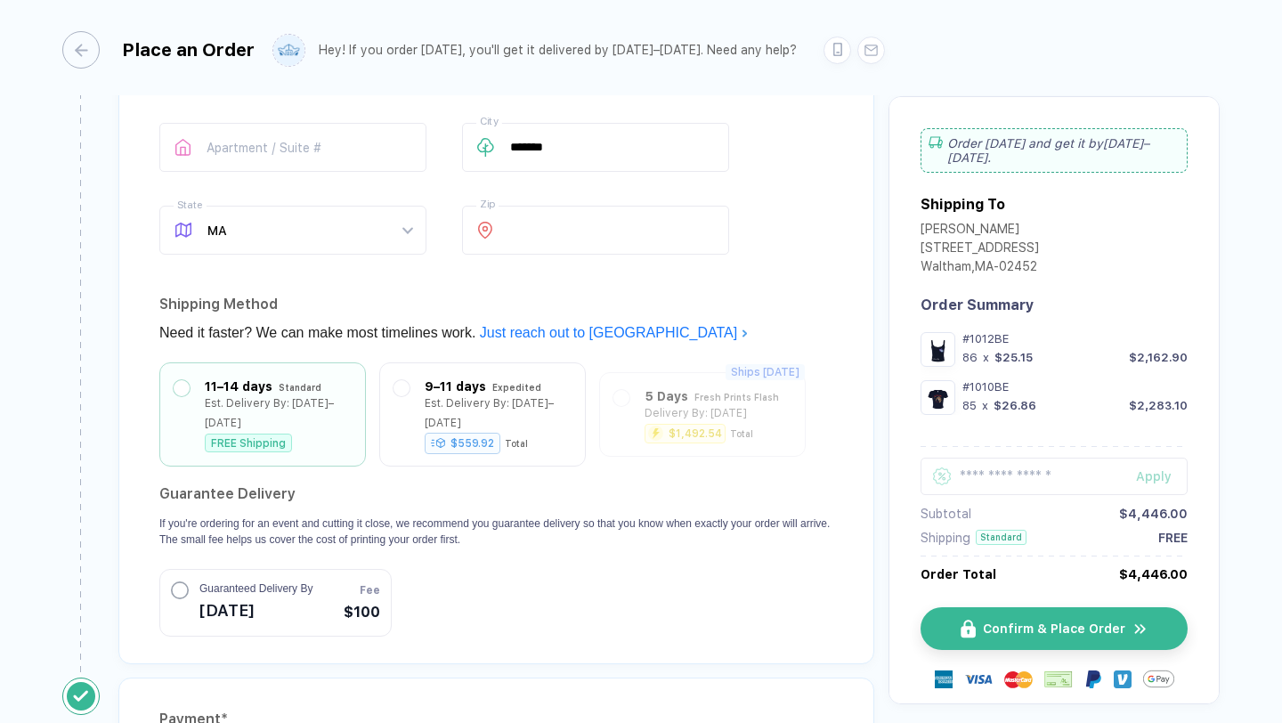
type textarea "**********"
click at [691, 531] on section "Guarantee Delivery If you're ordering for an event and cutting it close, we rec…" at bounding box center [496, 558] width 674 height 157
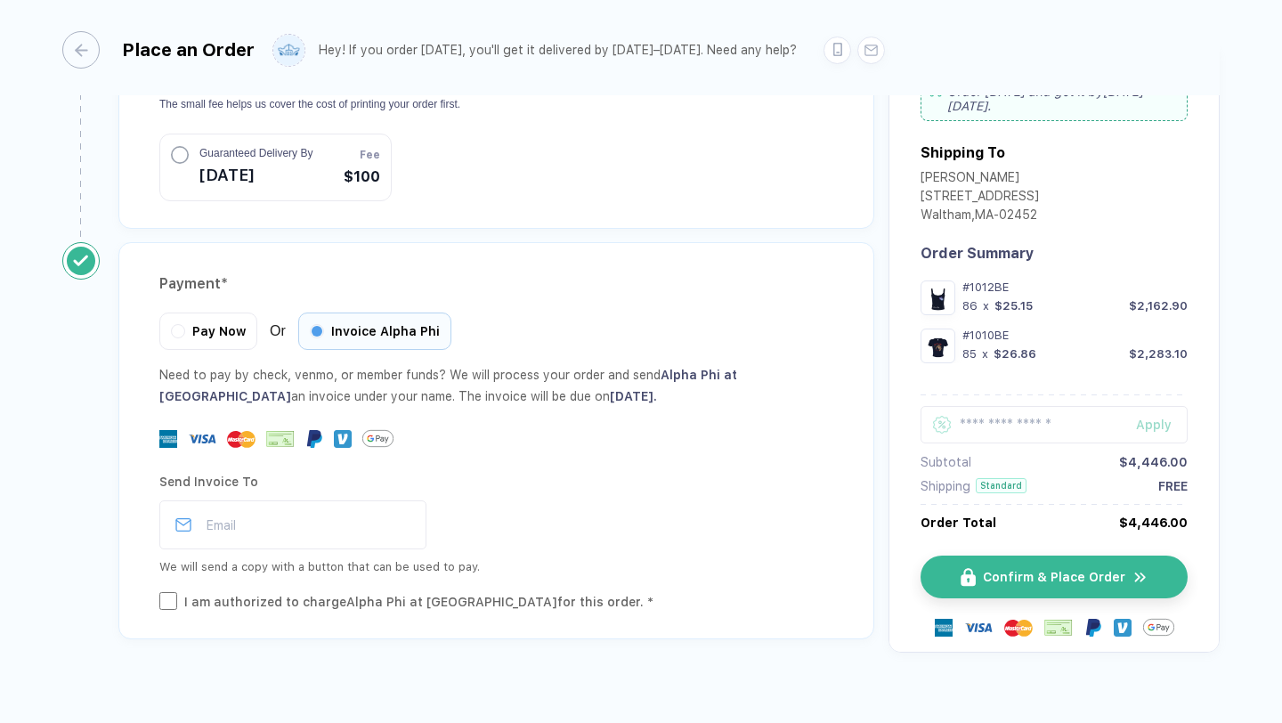
scroll to position [2481, 0]
